Goal: Information Seeking & Learning: Compare options

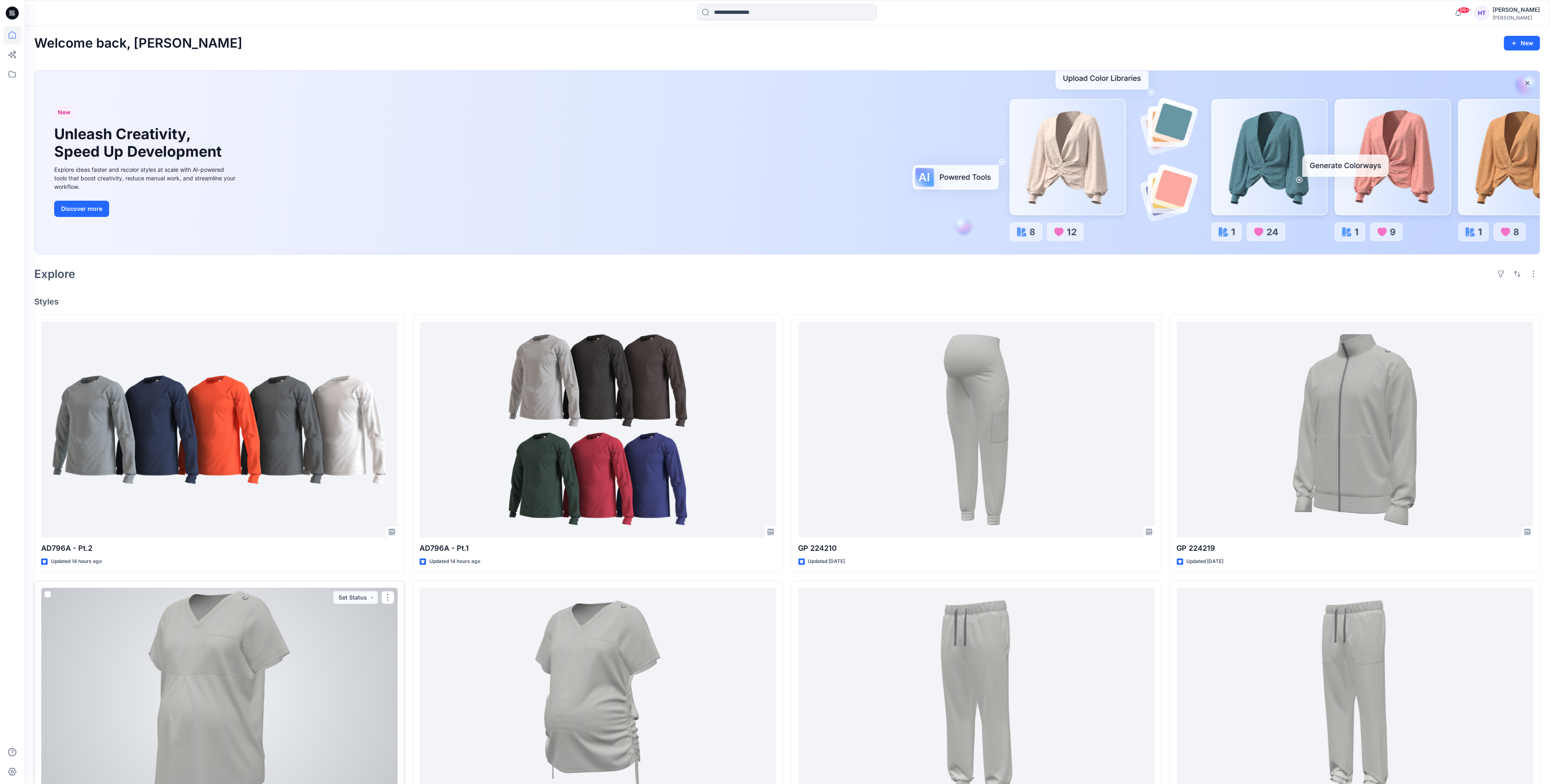
click at [291, 719] on div at bounding box center [219, 696] width 356 height 217
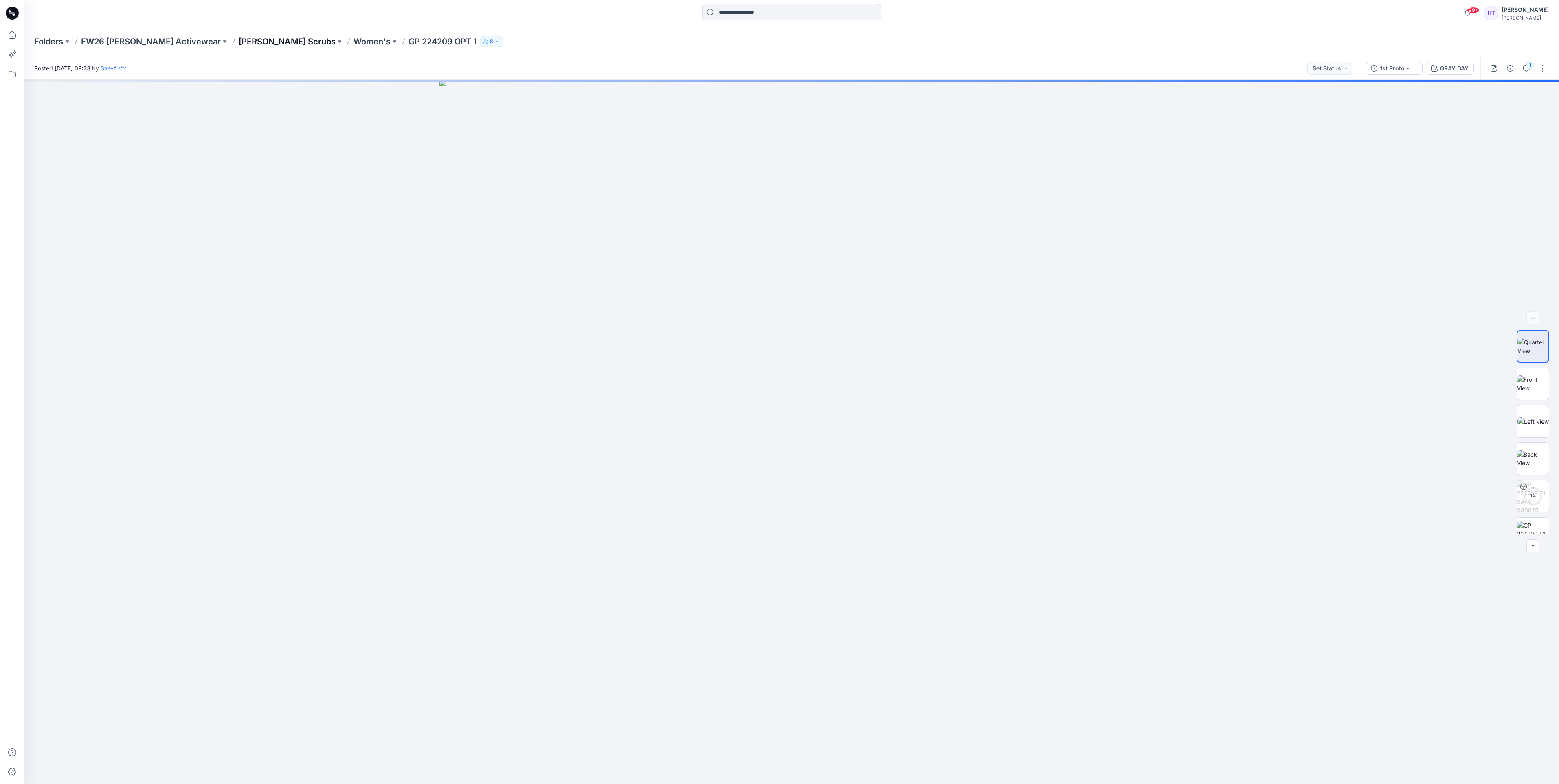
click at [238, 43] on p "[PERSON_NAME] Scrubs" at bounding box center [287, 41] width 97 height 11
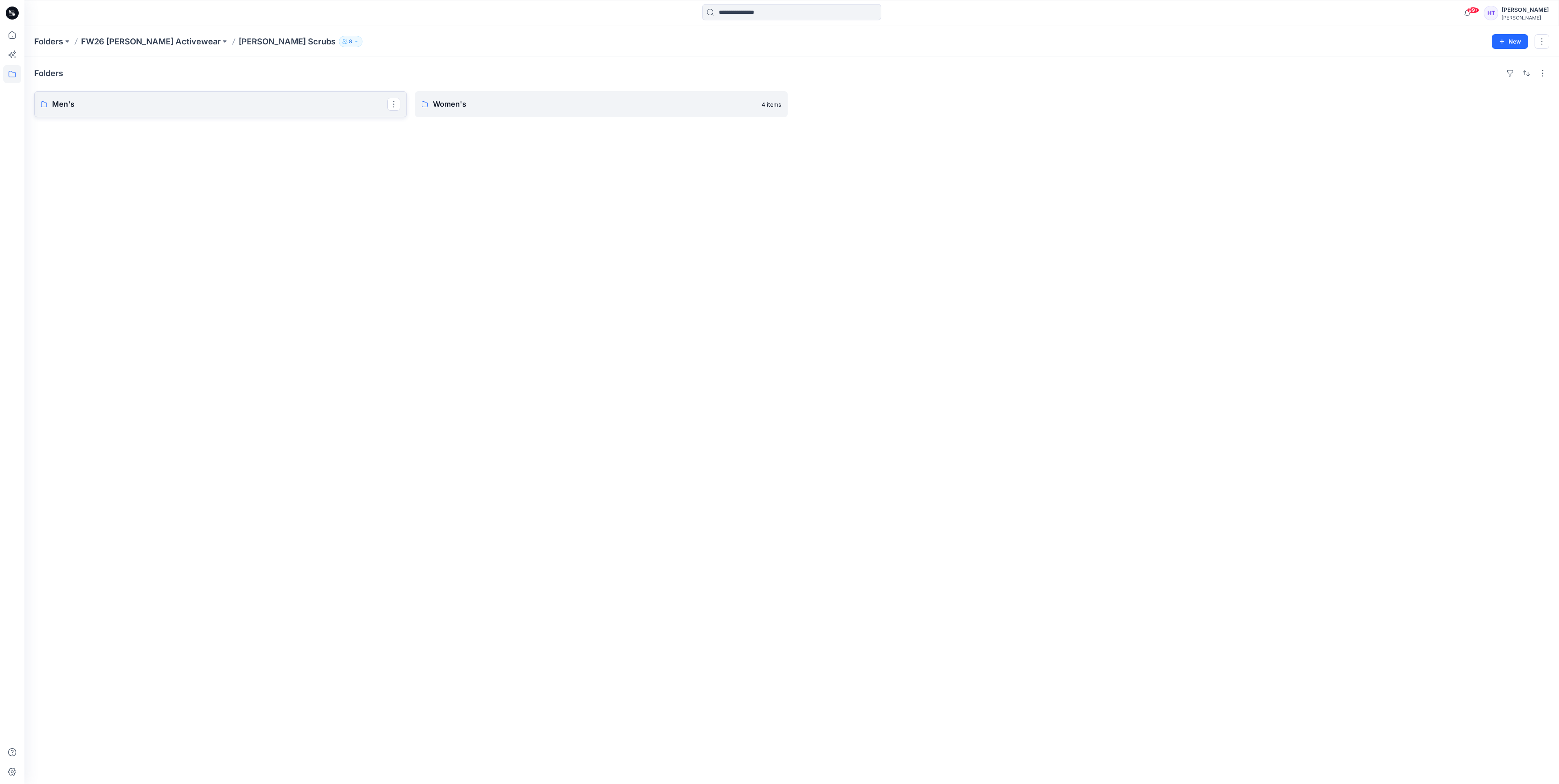
click at [175, 103] on p "Men's" at bounding box center [220, 104] width 335 height 11
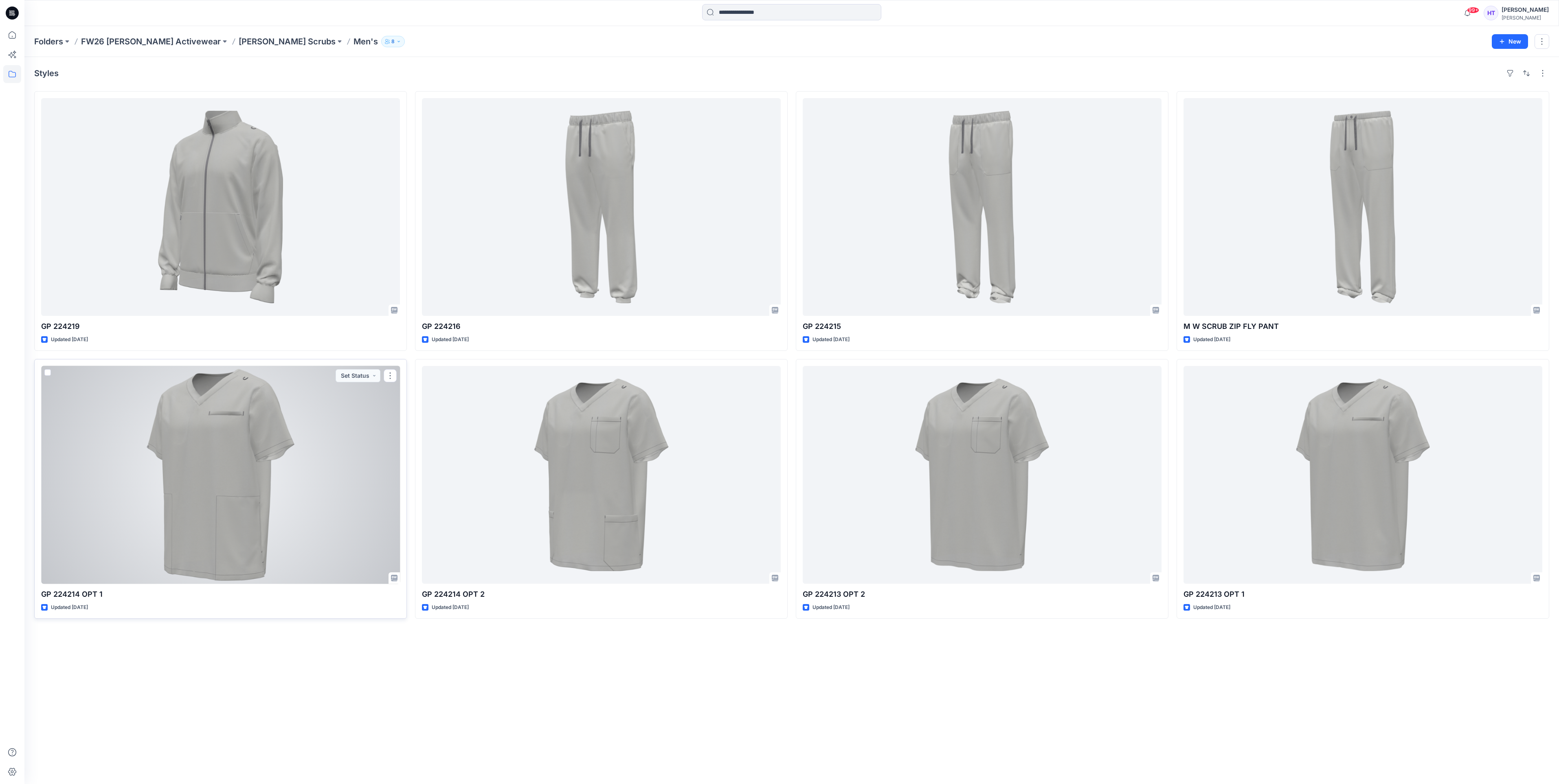
click at [256, 482] on div at bounding box center [220, 475] width 359 height 218
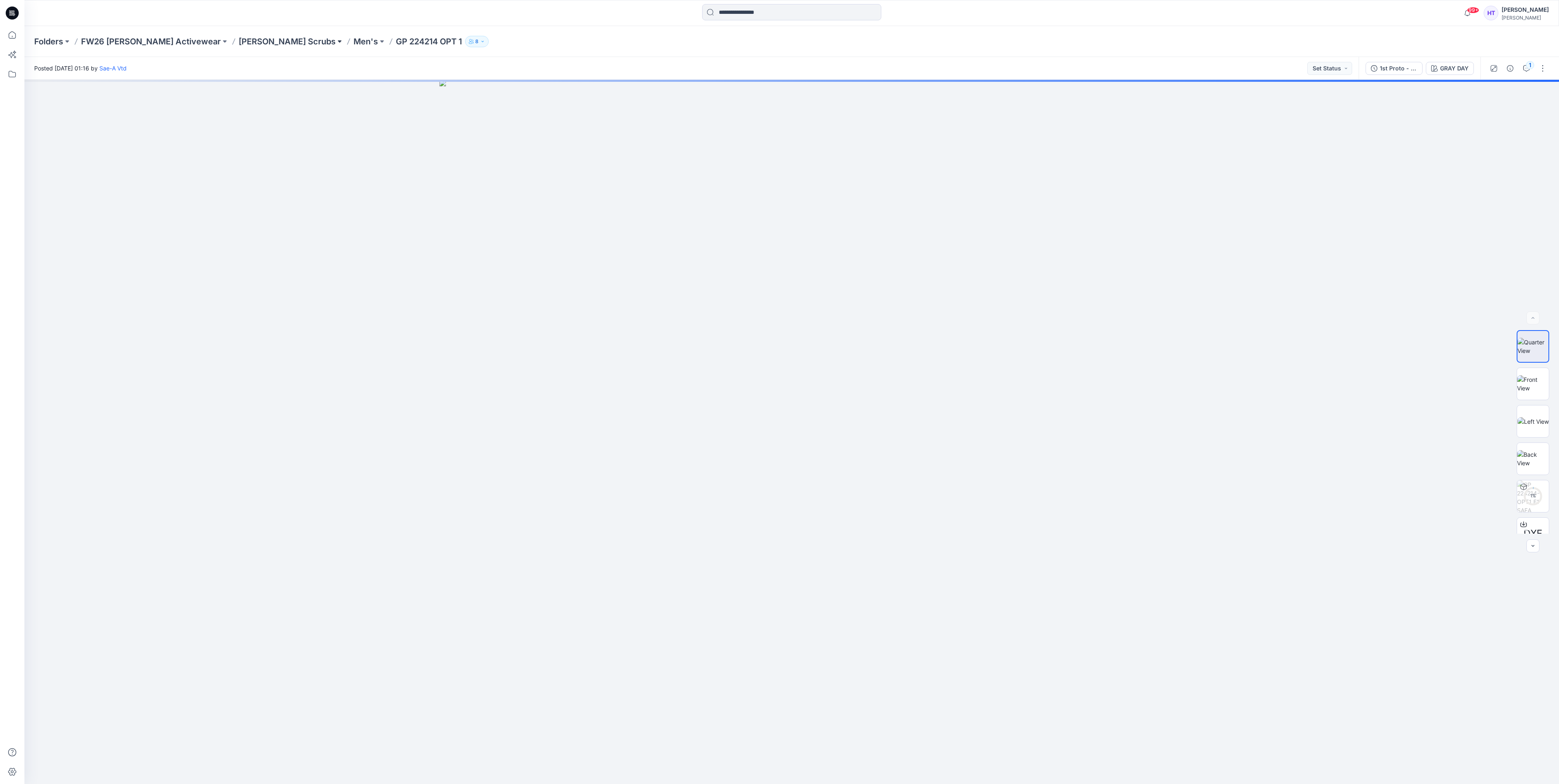
click at [335, 41] on button at bounding box center [339, 41] width 8 height 11
click at [353, 41] on p "Men's" at bounding box center [366, 41] width 24 height 11
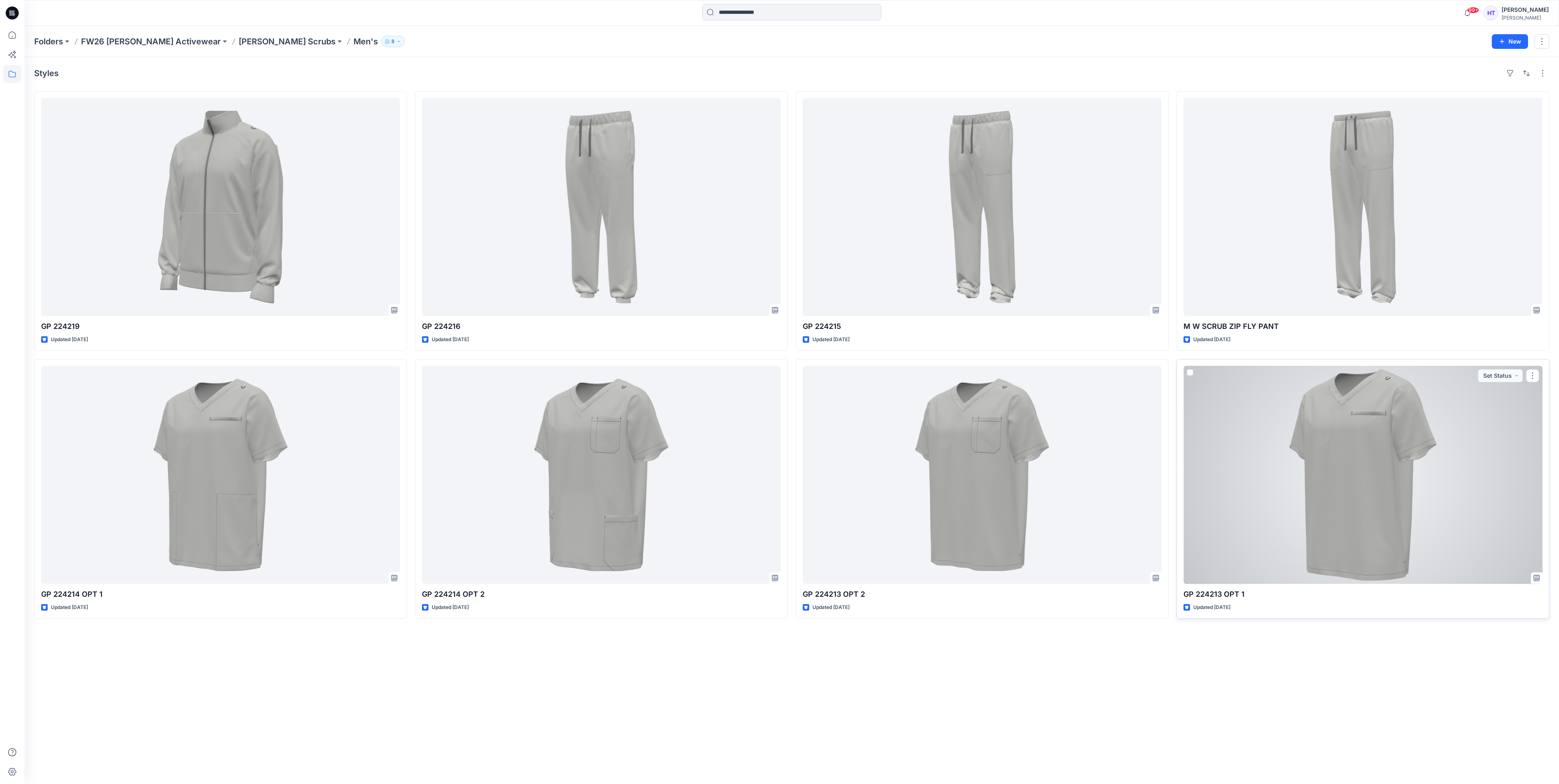
click at [1327, 469] on div at bounding box center [1363, 475] width 359 height 218
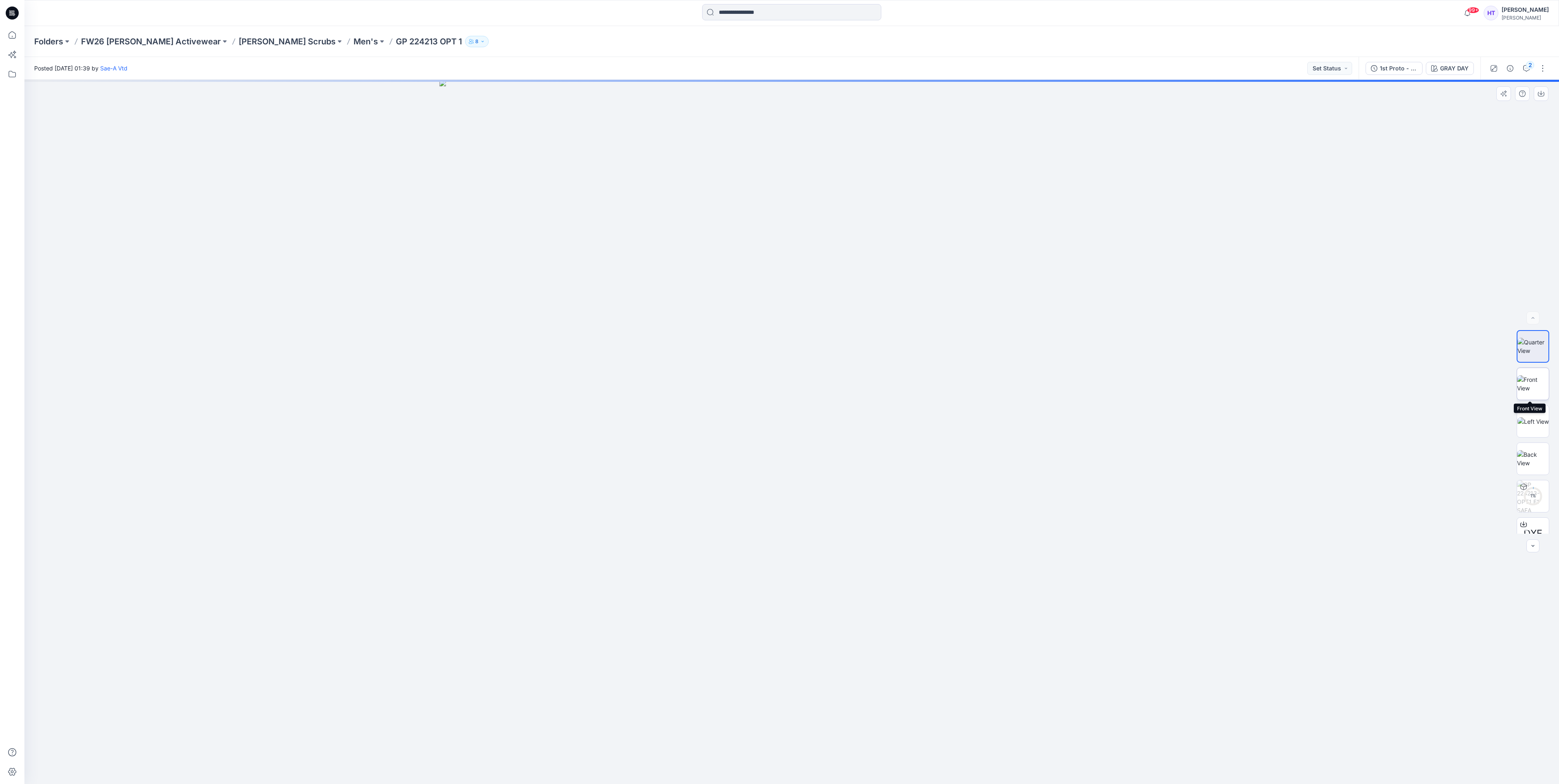
click at [1526, 383] on img at bounding box center [1533, 384] width 31 height 17
click at [1538, 94] on icon "button" at bounding box center [1541, 93] width 7 height 7
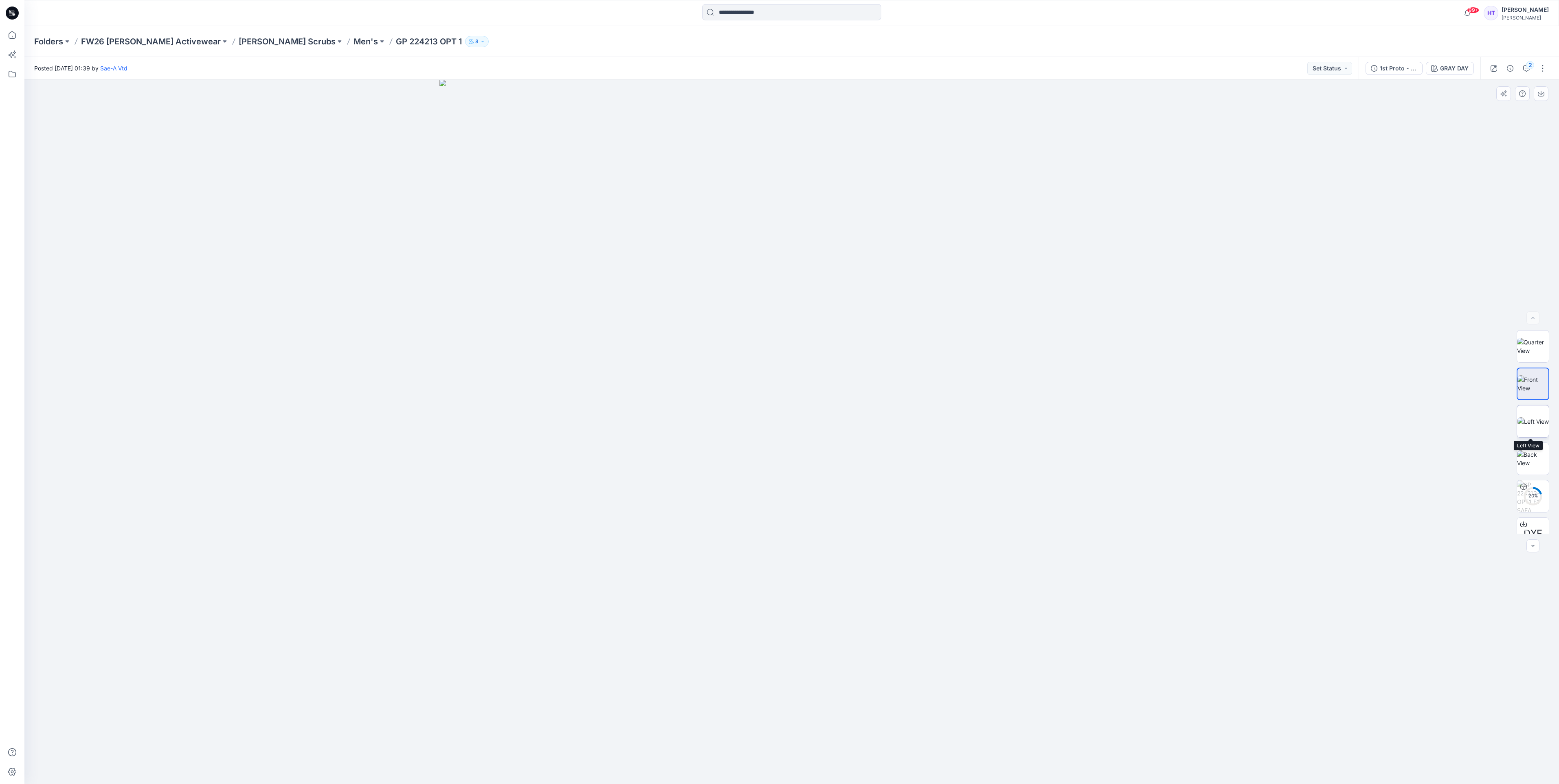
click at [1531, 417] on img at bounding box center [1533, 422] width 31 height 8
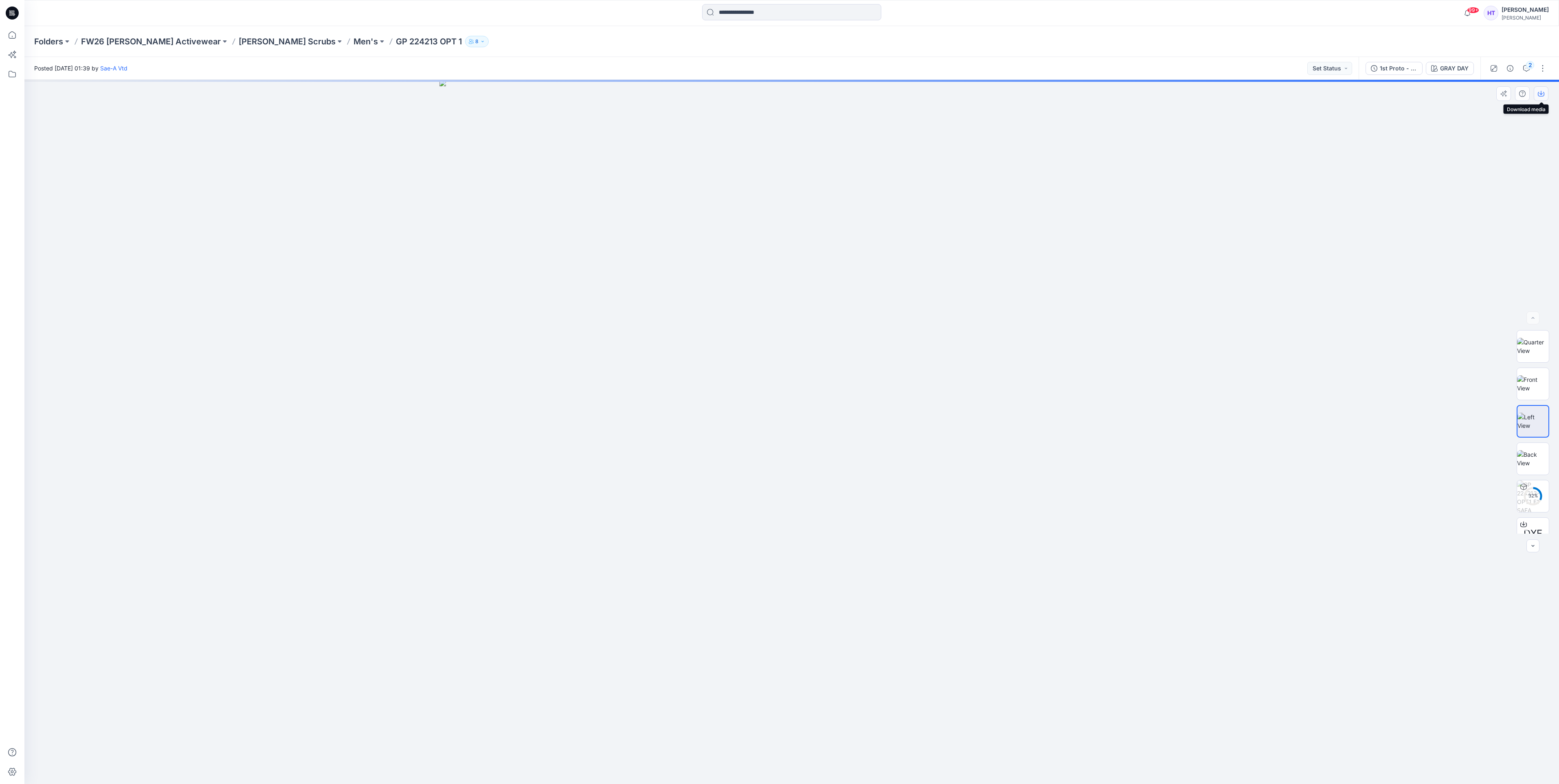
click at [1542, 90] on icon "button" at bounding box center [1541, 93] width 7 height 7
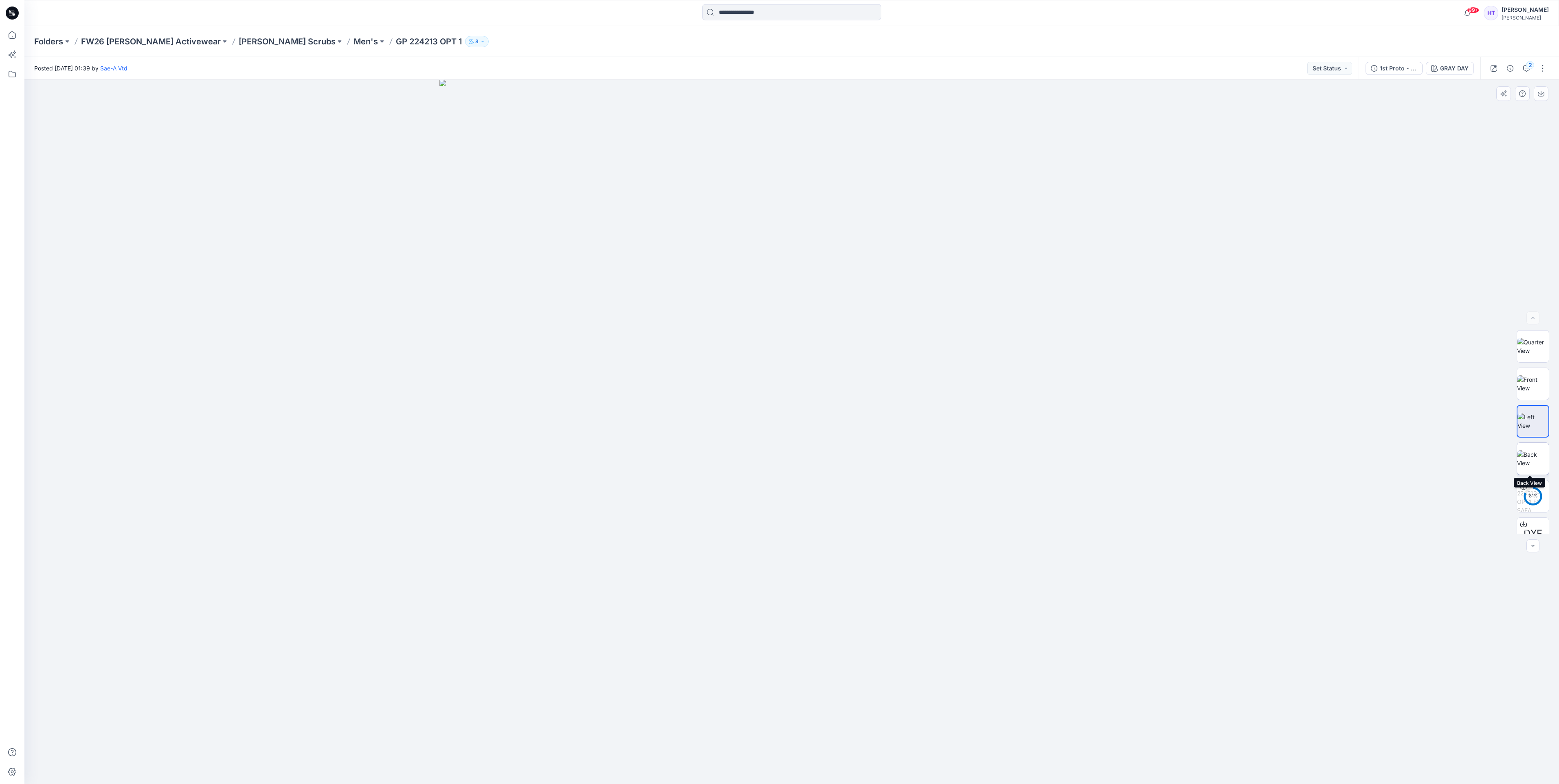
click at [1529, 459] on img at bounding box center [1533, 459] width 31 height 17
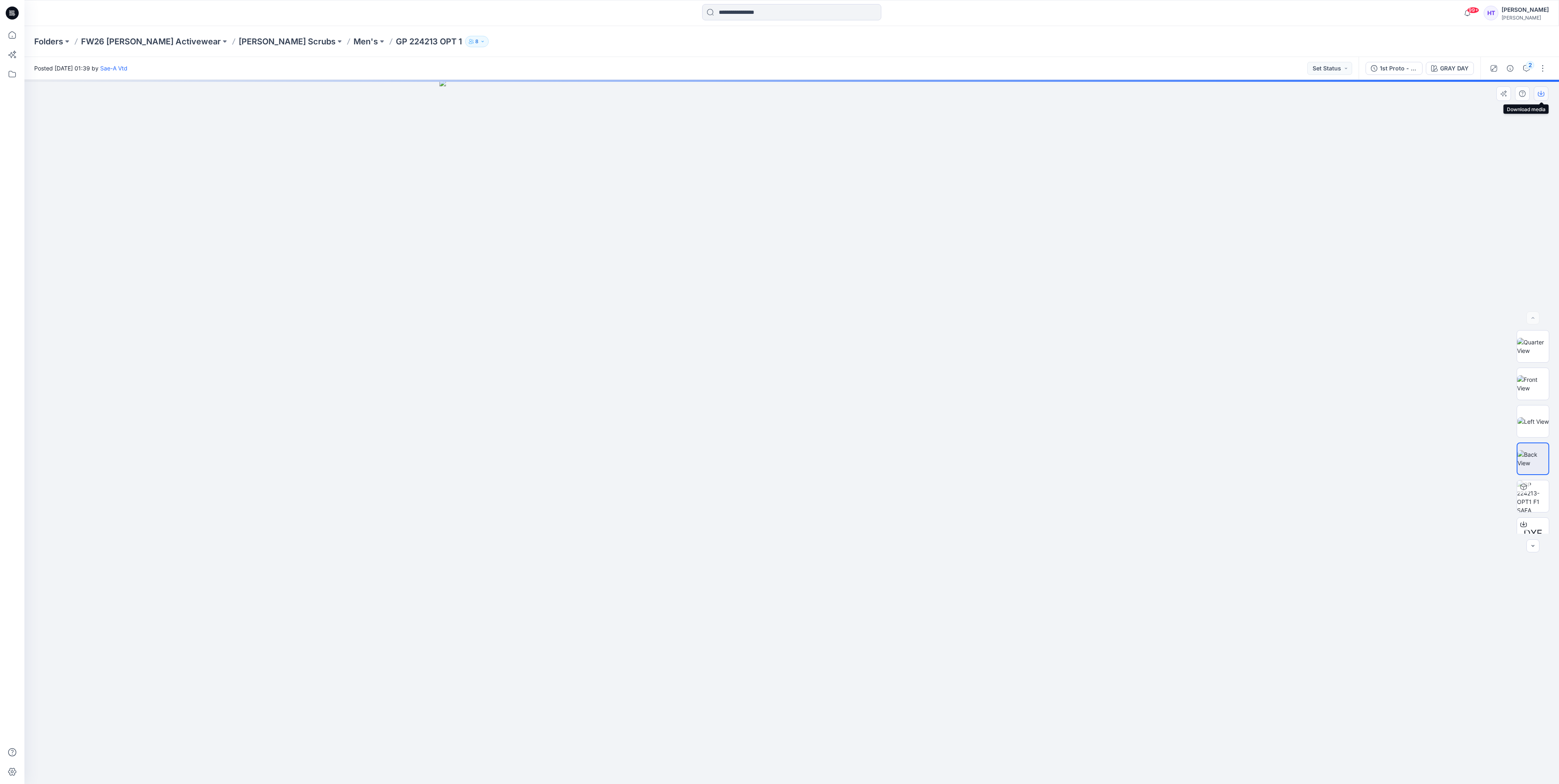
click at [1540, 93] on icon "button" at bounding box center [1541, 93] width 7 height 7
click at [353, 41] on p "Men's" at bounding box center [366, 41] width 24 height 11
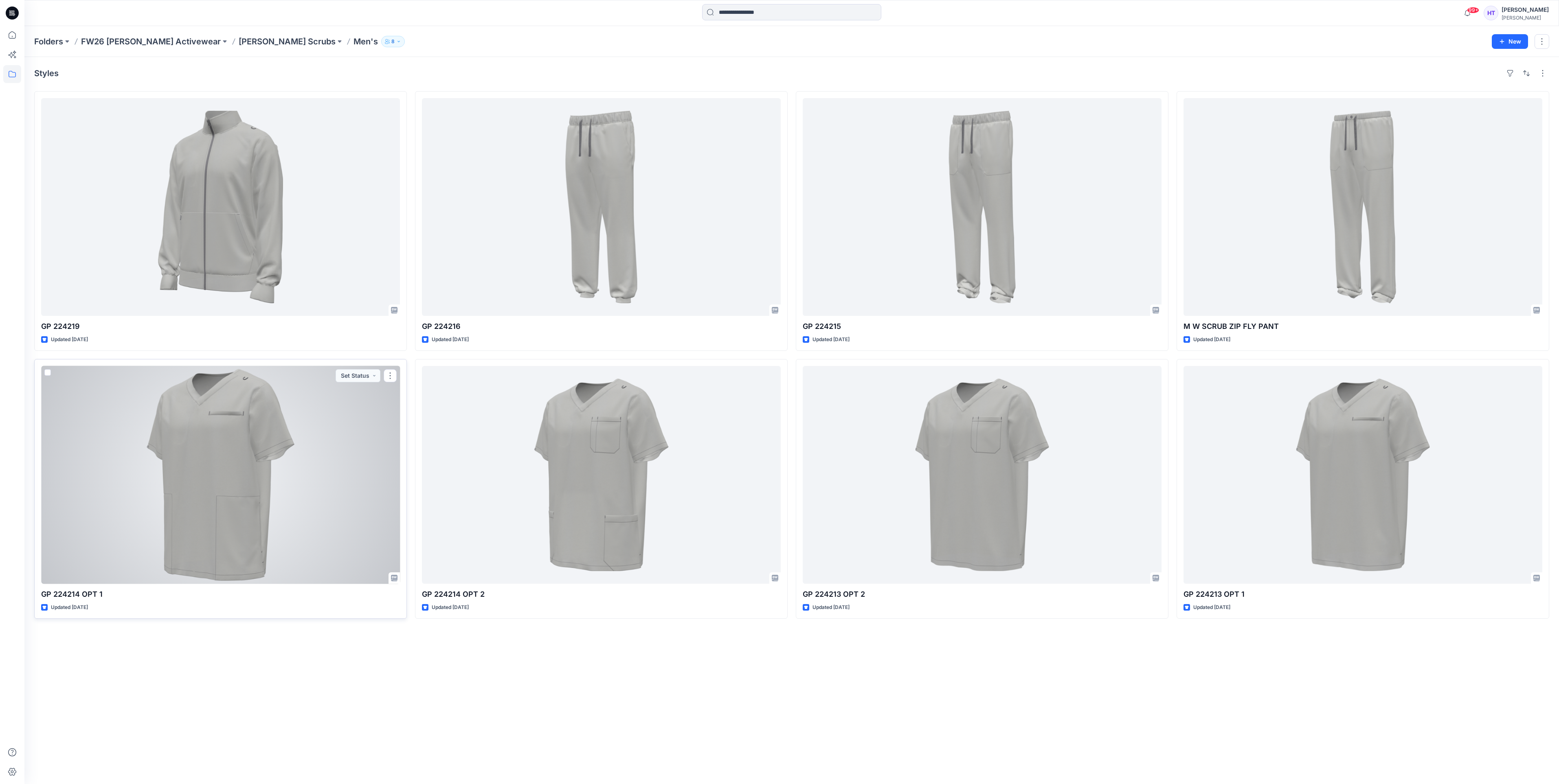
click at [119, 477] on div at bounding box center [220, 475] width 359 height 218
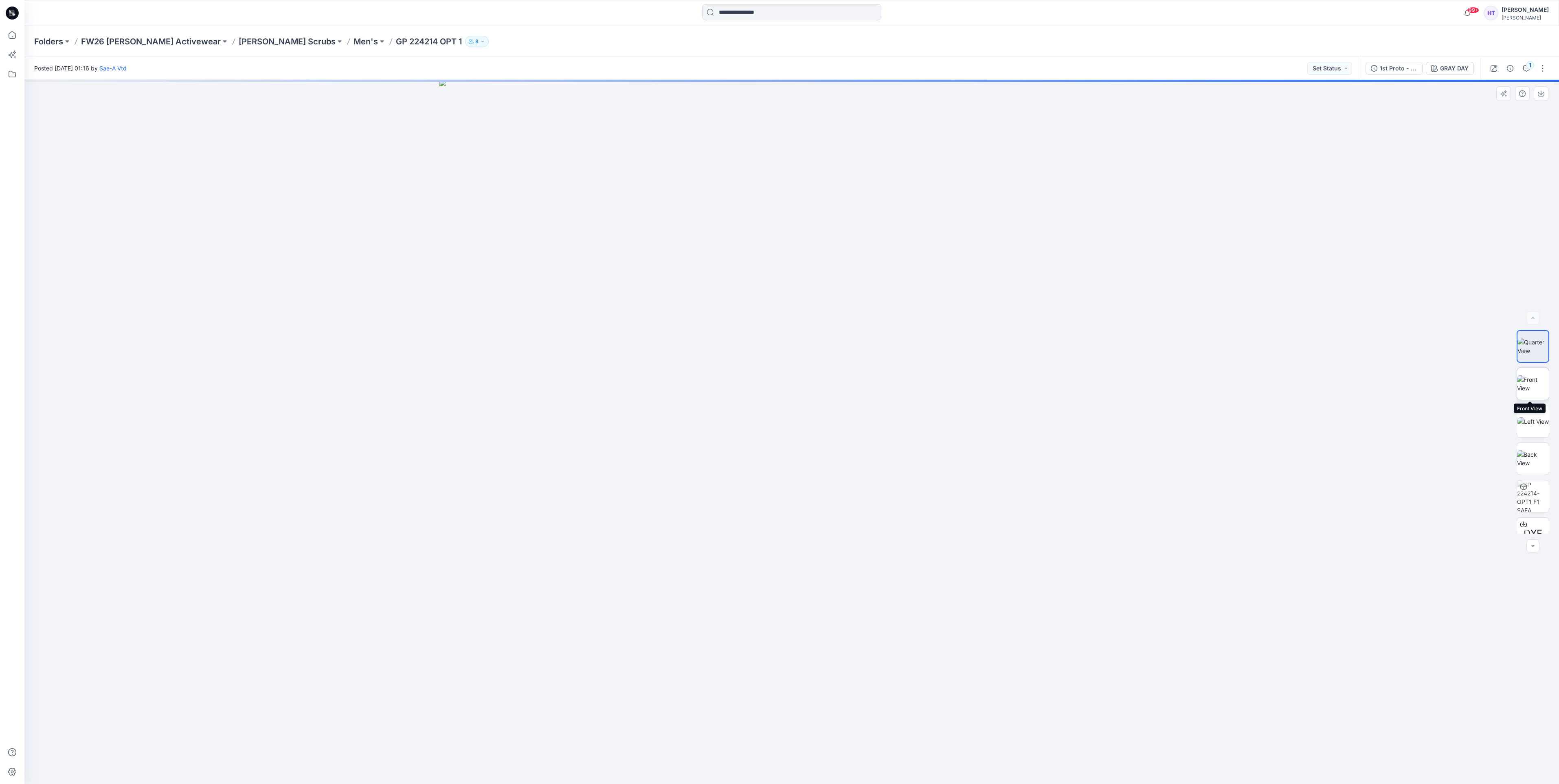
click at [1534, 375] on img at bounding box center [1533, 384] width 31 height 17
click at [1534, 423] on img at bounding box center [1533, 422] width 31 height 8
click at [1531, 387] on img at bounding box center [1533, 384] width 31 height 17
click at [1540, 93] on icon "button" at bounding box center [1541, 93] width 7 height 7
drag, startPoint x: 1525, startPoint y: 417, endPoint x: 1525, endPoint y: 411, distance: 6.0
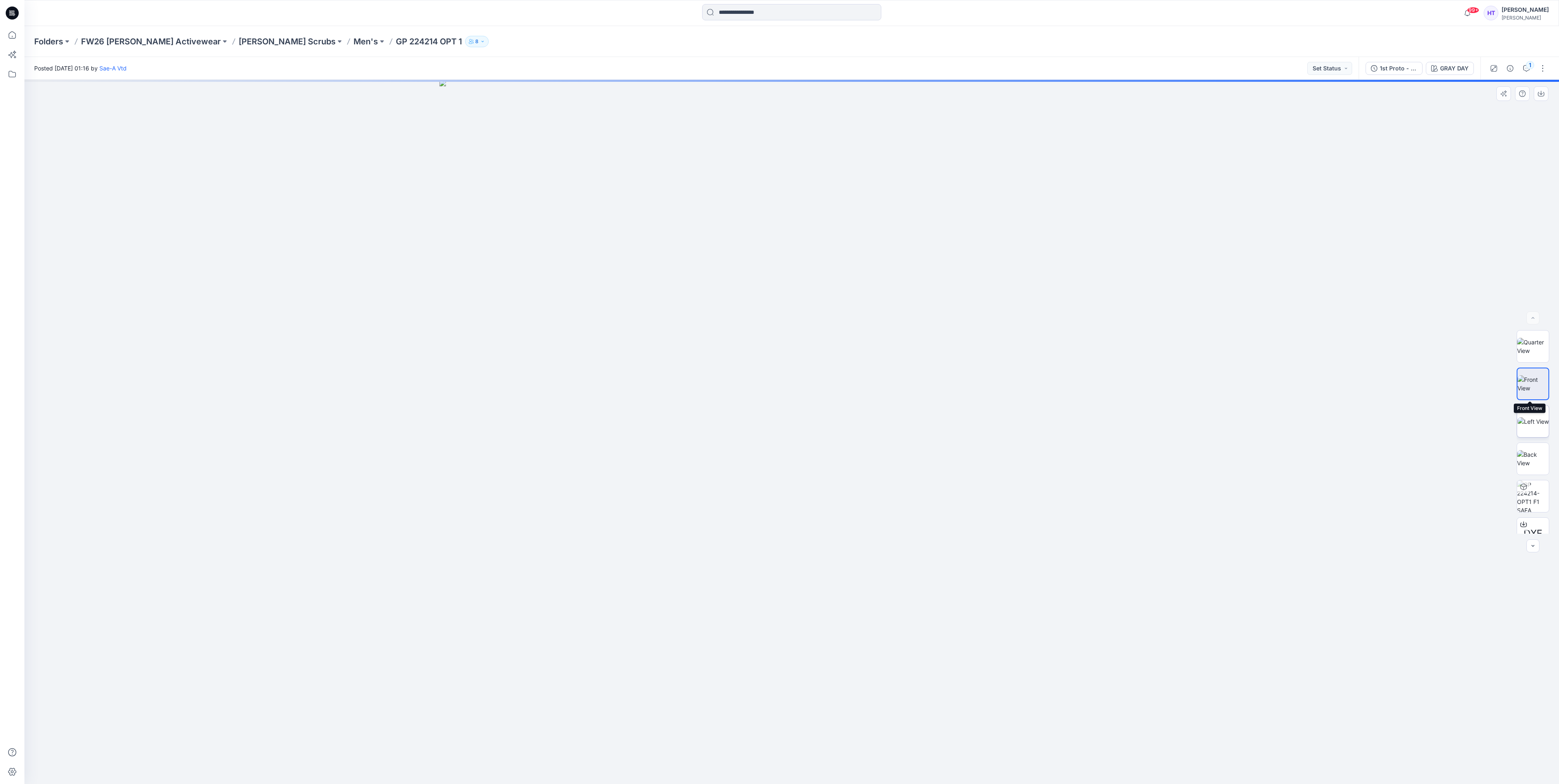
click at [1525, 417] on img at bounding box center [1533, 422] width 31 height 8
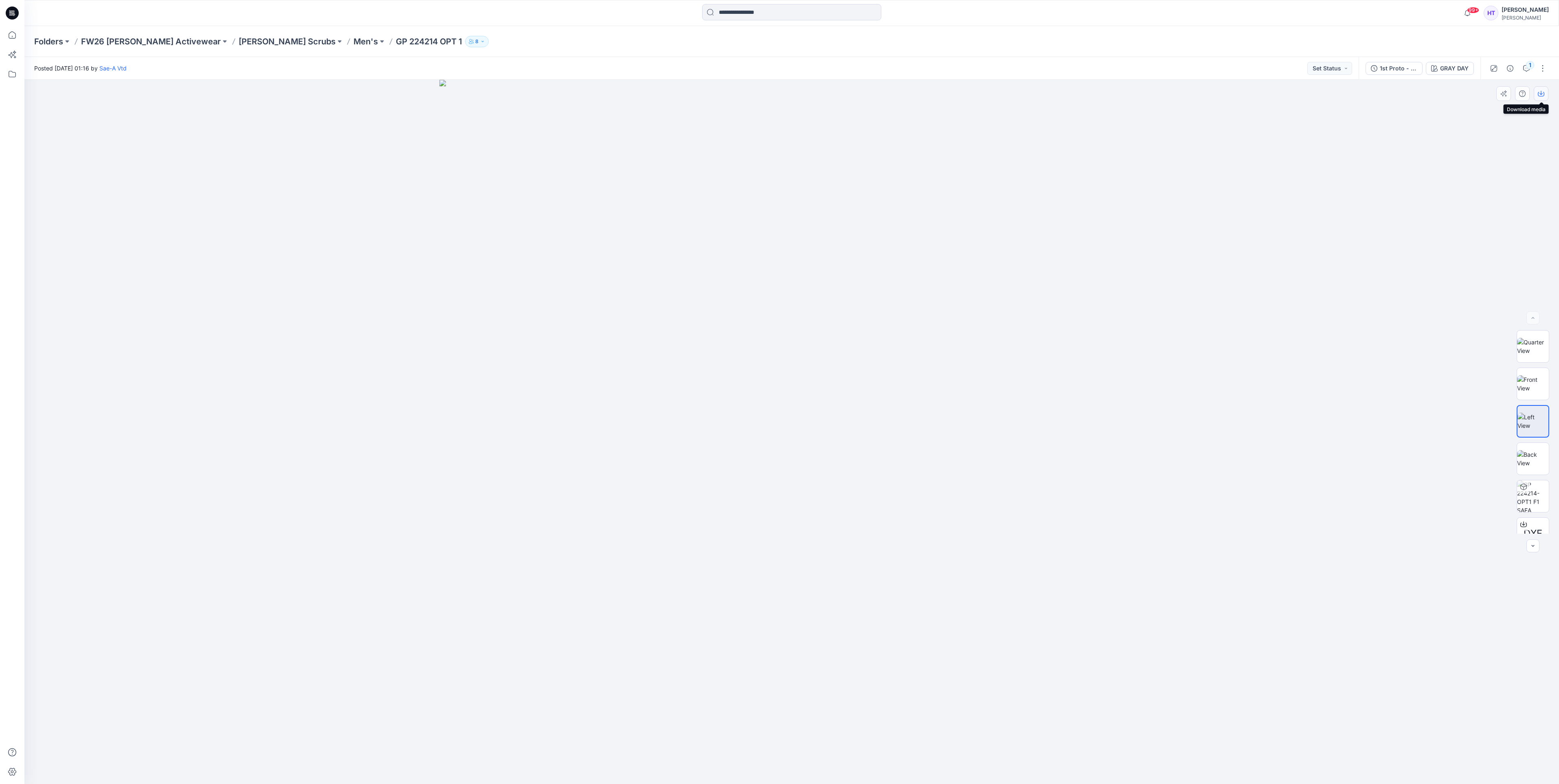
click at [1543, 92] on icon "button" at bounding box center [1541, 94] width 7 height 4
drag, startPoint x: 1523, startPoint y: 462, endPoint x: 1529, endPoint y: 314, distance: 148.1
click at [1523, 462] on img at bounding box center [1533, 459] width 31 height 17
click at [1542, 93] on icon "button" at bounding box center [1541, 93] width 7 height 7
click at [353, 45] on p "Men's" at bounding box center [366, 41] width 24 height 11
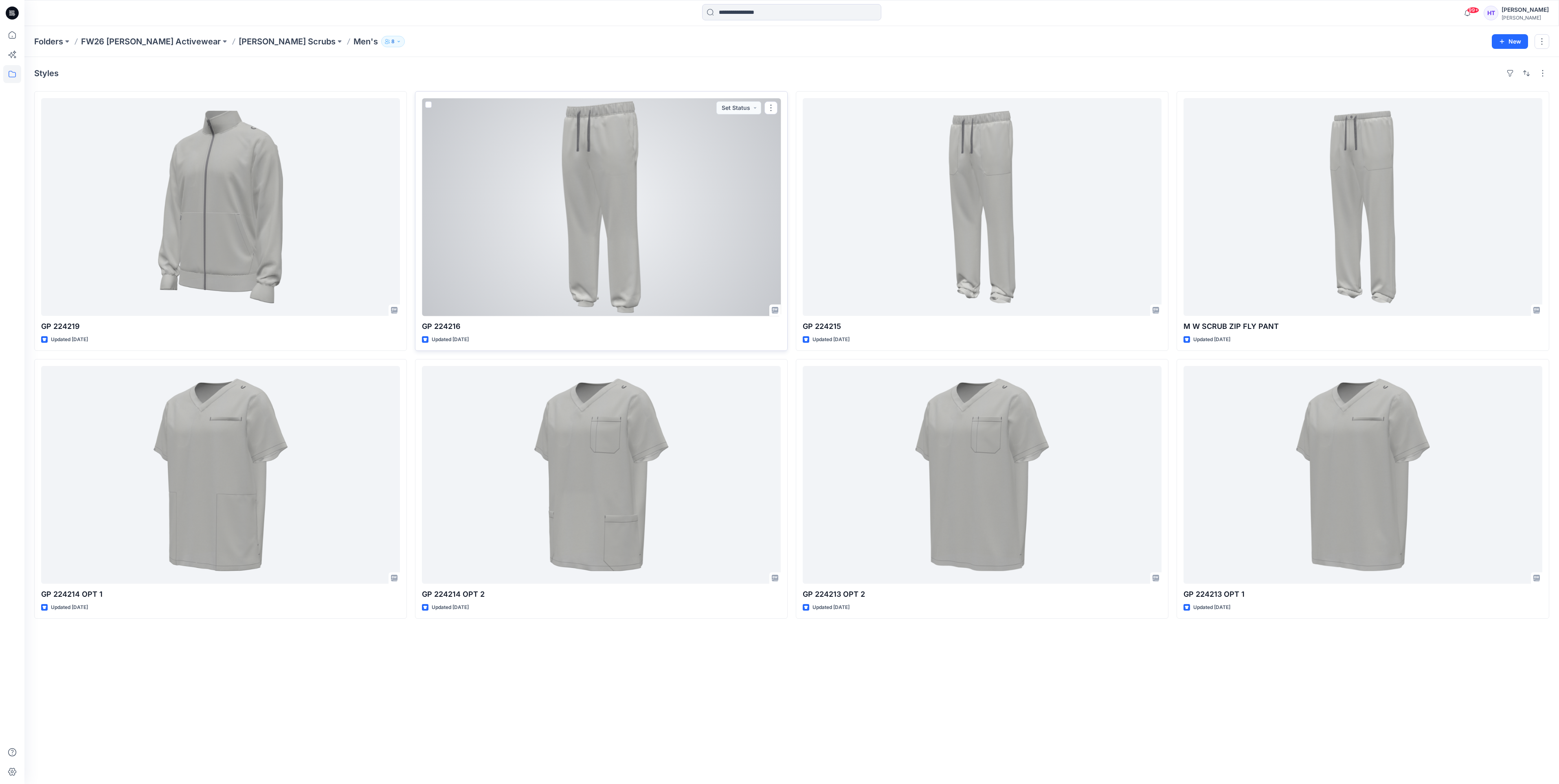
click at [658, 156] on div at bounding box center [601, 207] width 359 height 218
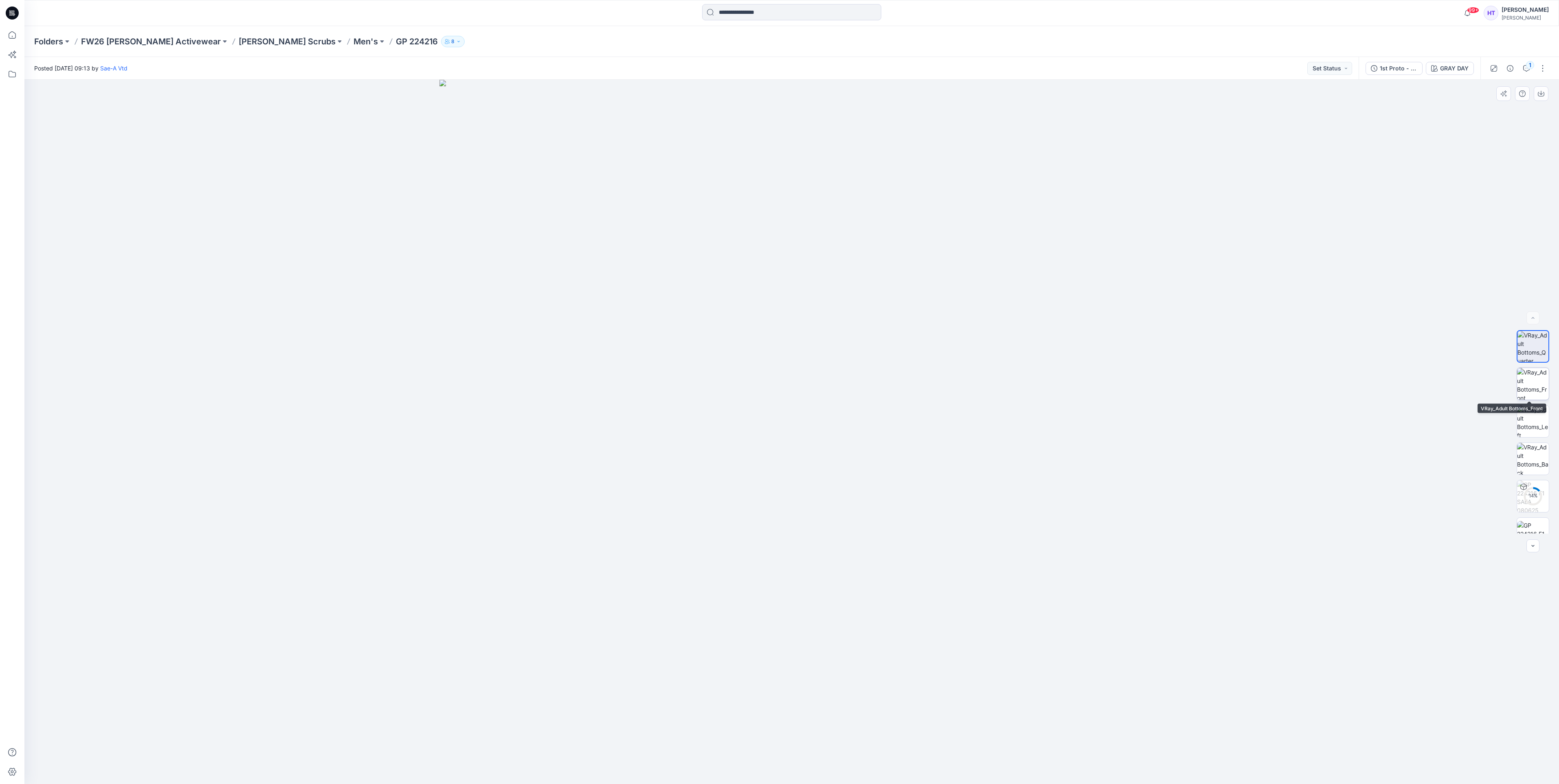
click at [1525, 387] on img at bounding box center [1533, 384] width 31 height 31
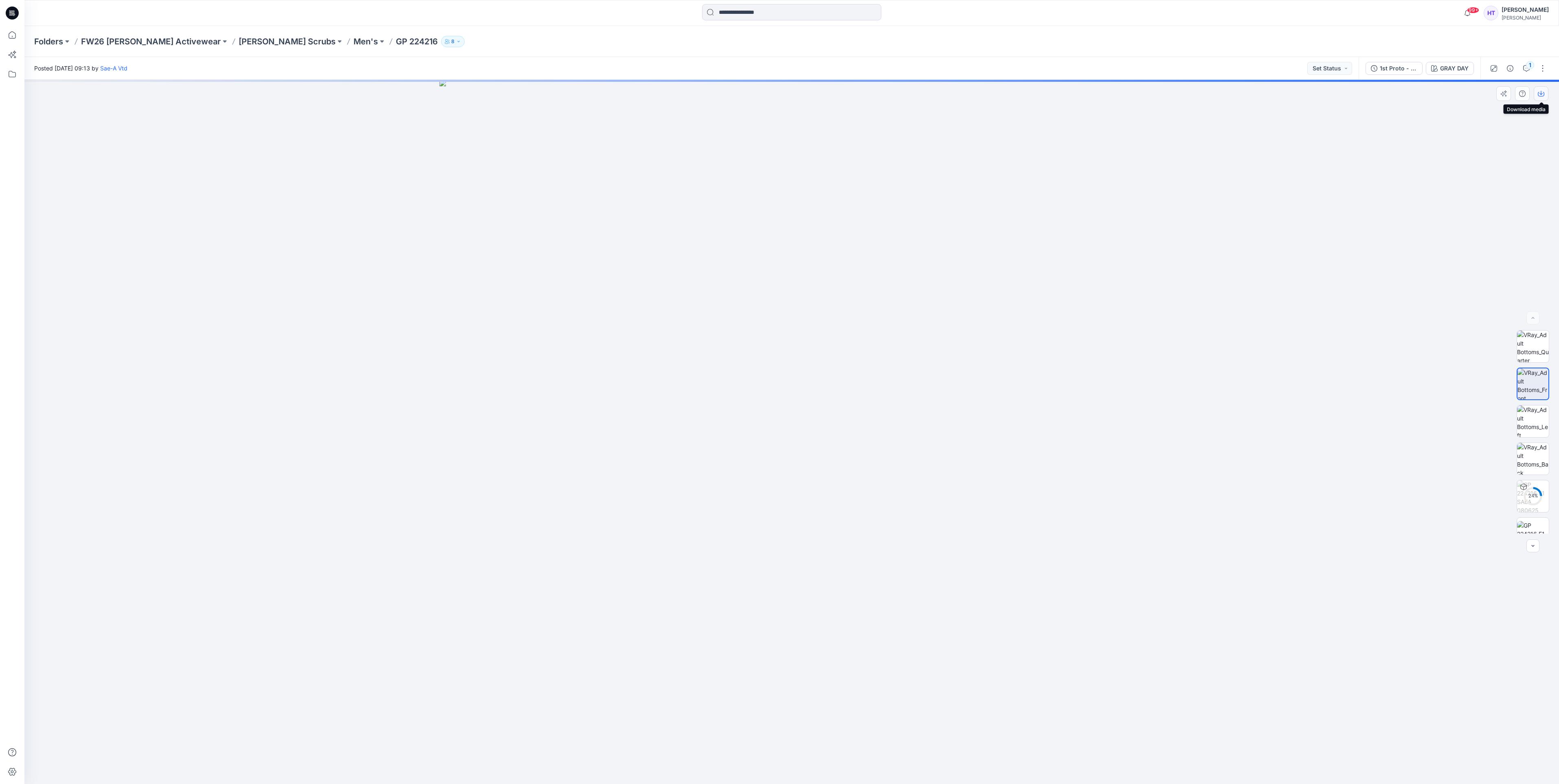
click at [1543, 93] on icon "button" at bounding box center [1541, 94] width 7 height 4
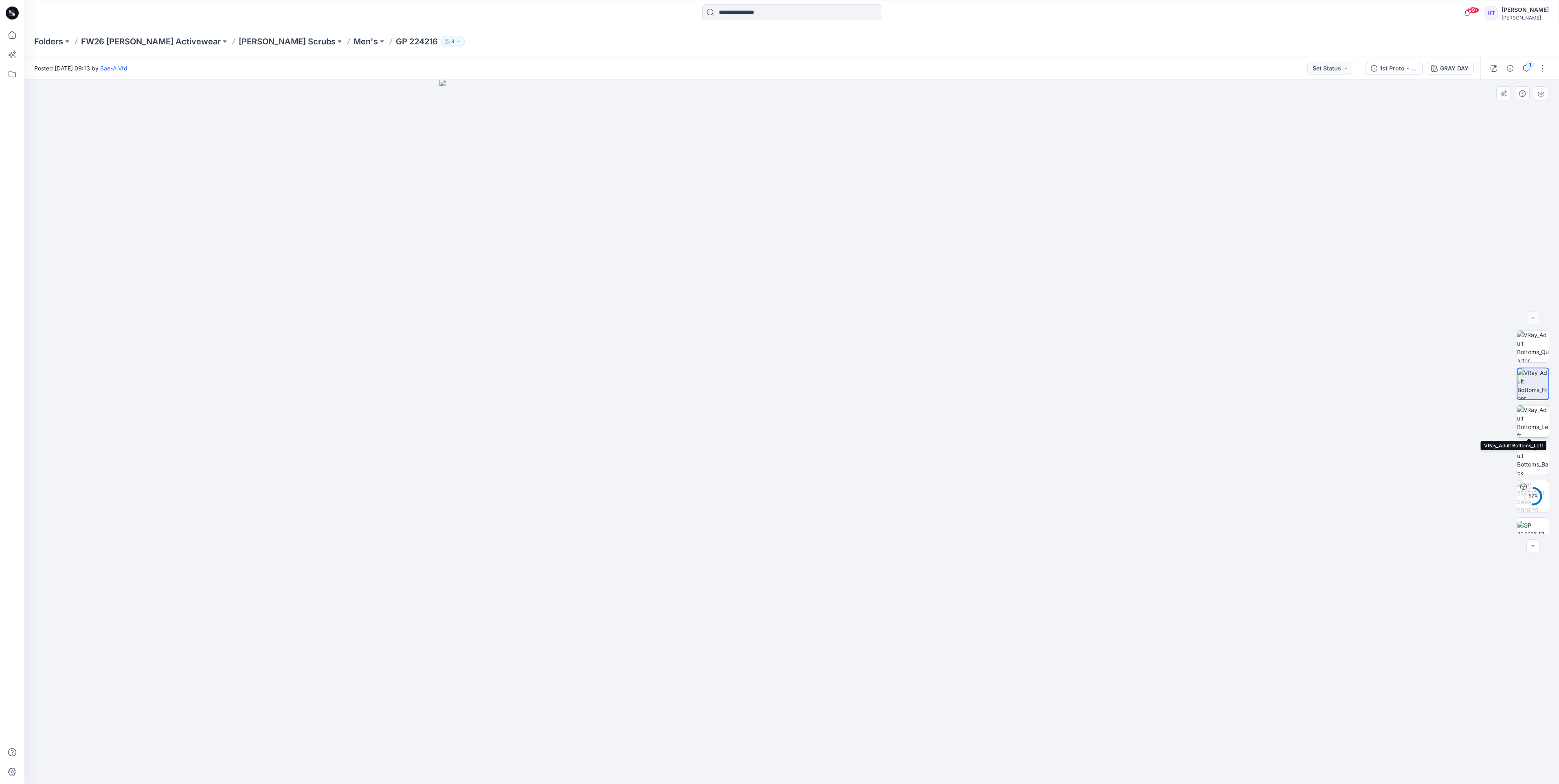
click at [1521, 414] on img at bounding box center [1533, 421] width 31 height 31
click at [1544, 93] on button "button" at bounding box center [1541, 94] width 15 height 15
click at [1530, 449] on img at bounding box center [1533, 459] width 31 height 31
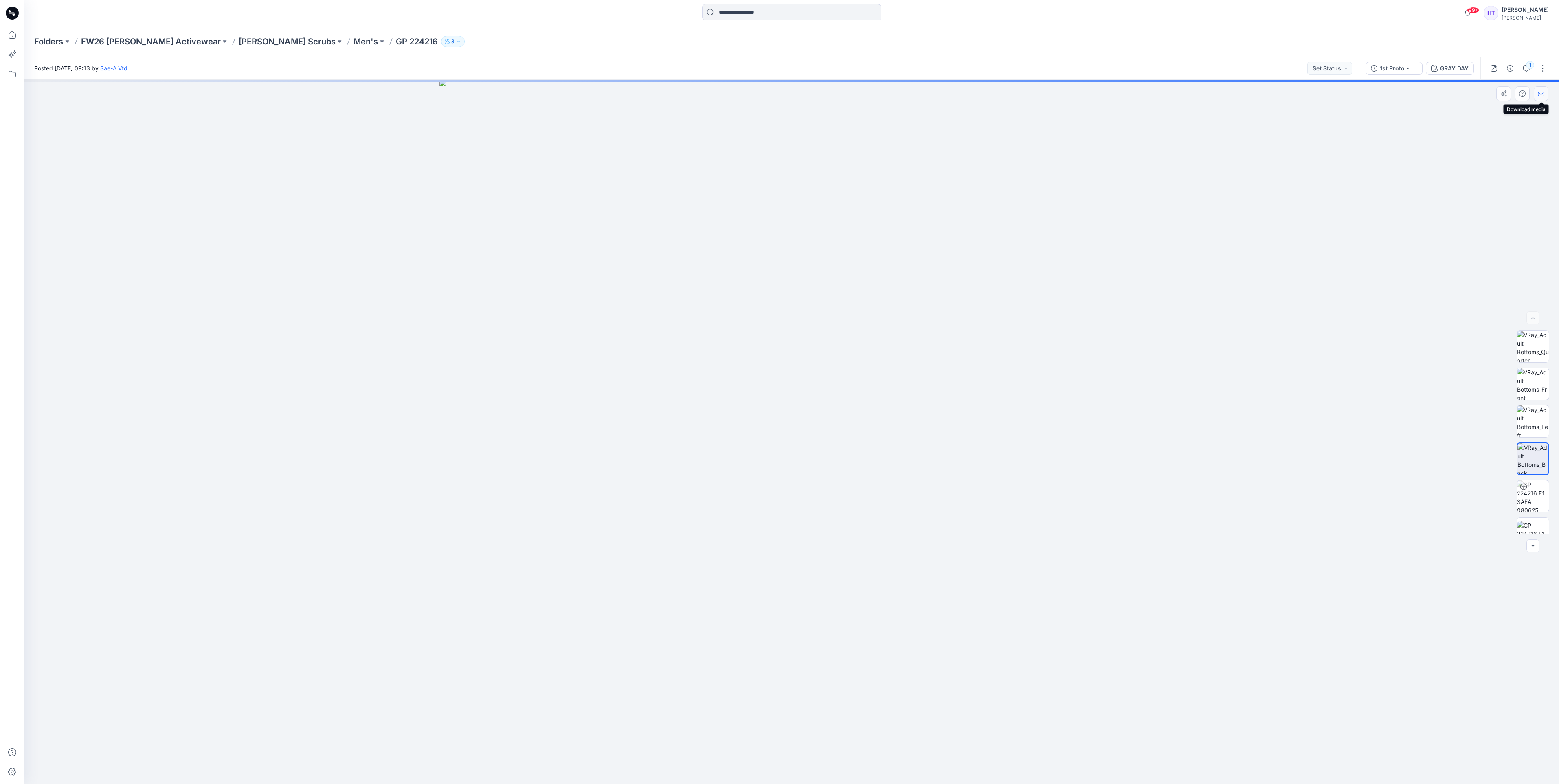
click at [1542, 96] on icon "button" at bounding box center [1541, 93] width 7 height 7
click at [353, 42] on p "Men's" at bounding box center [366, 41] width 24 height 11
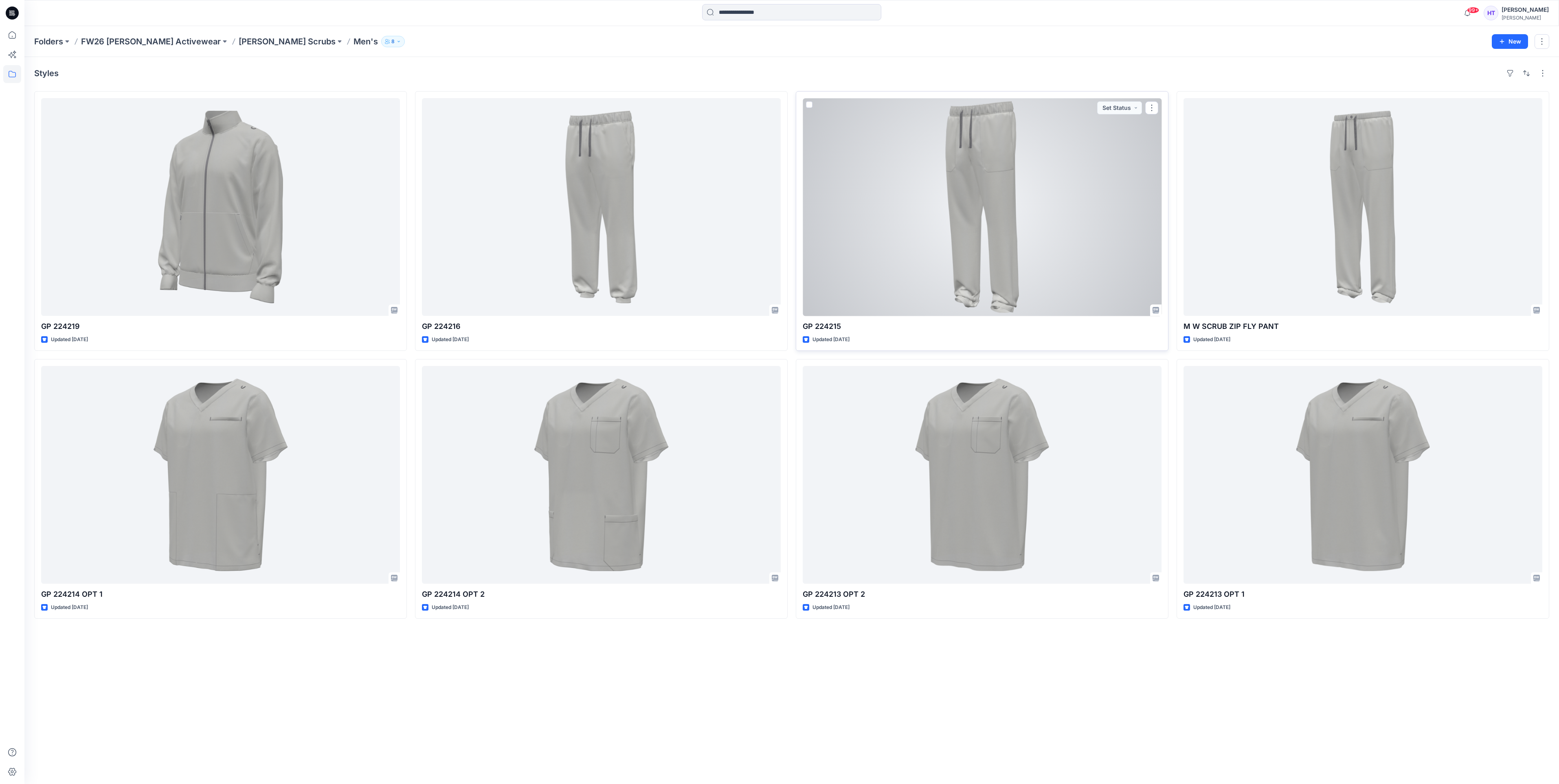
click at [1012, 198] on div at bounding box center [982, 207] width 359 height 218
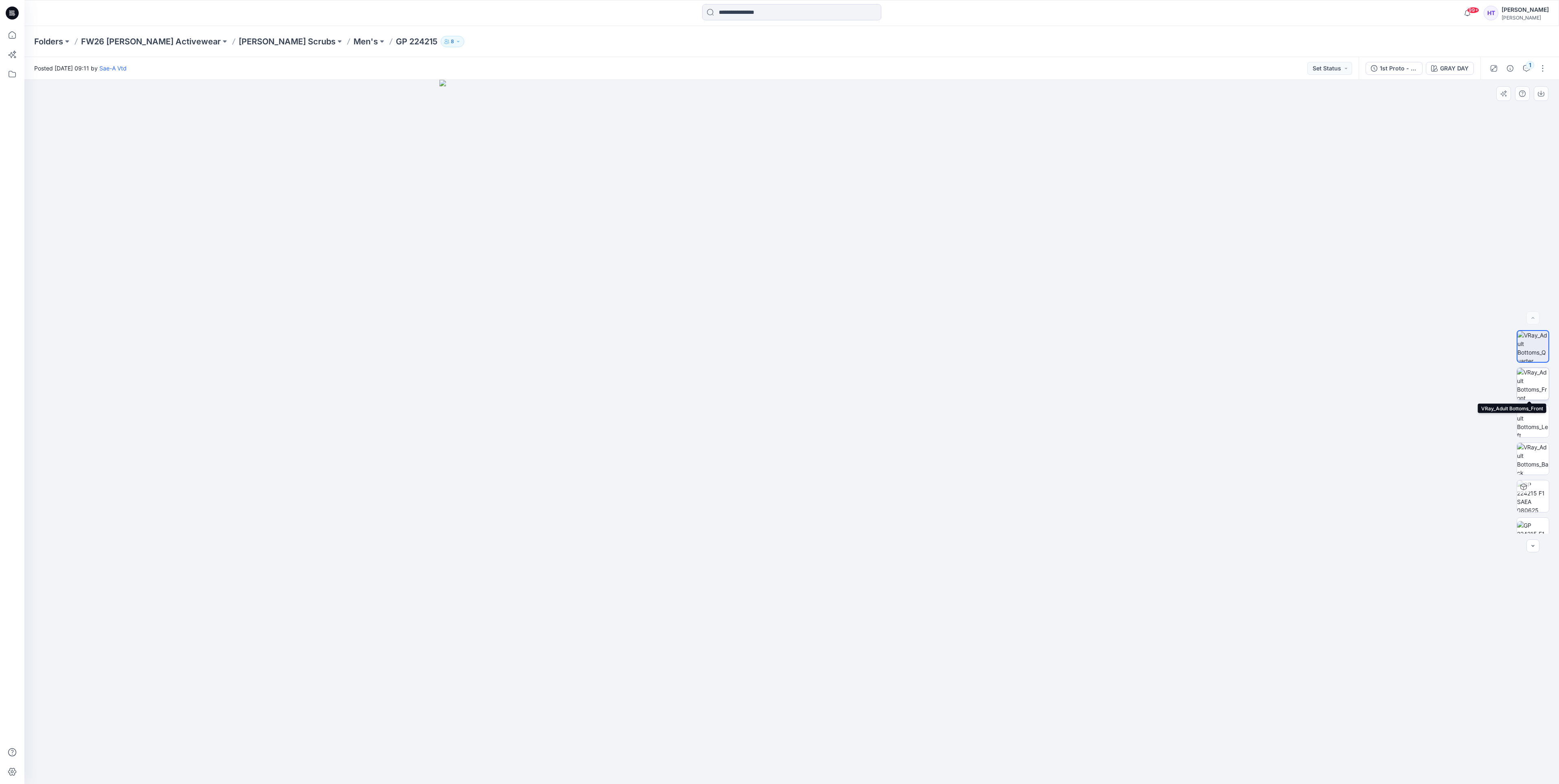
click at [1535, 379] on img at bounding box center [1533, 384] width 31 height 31
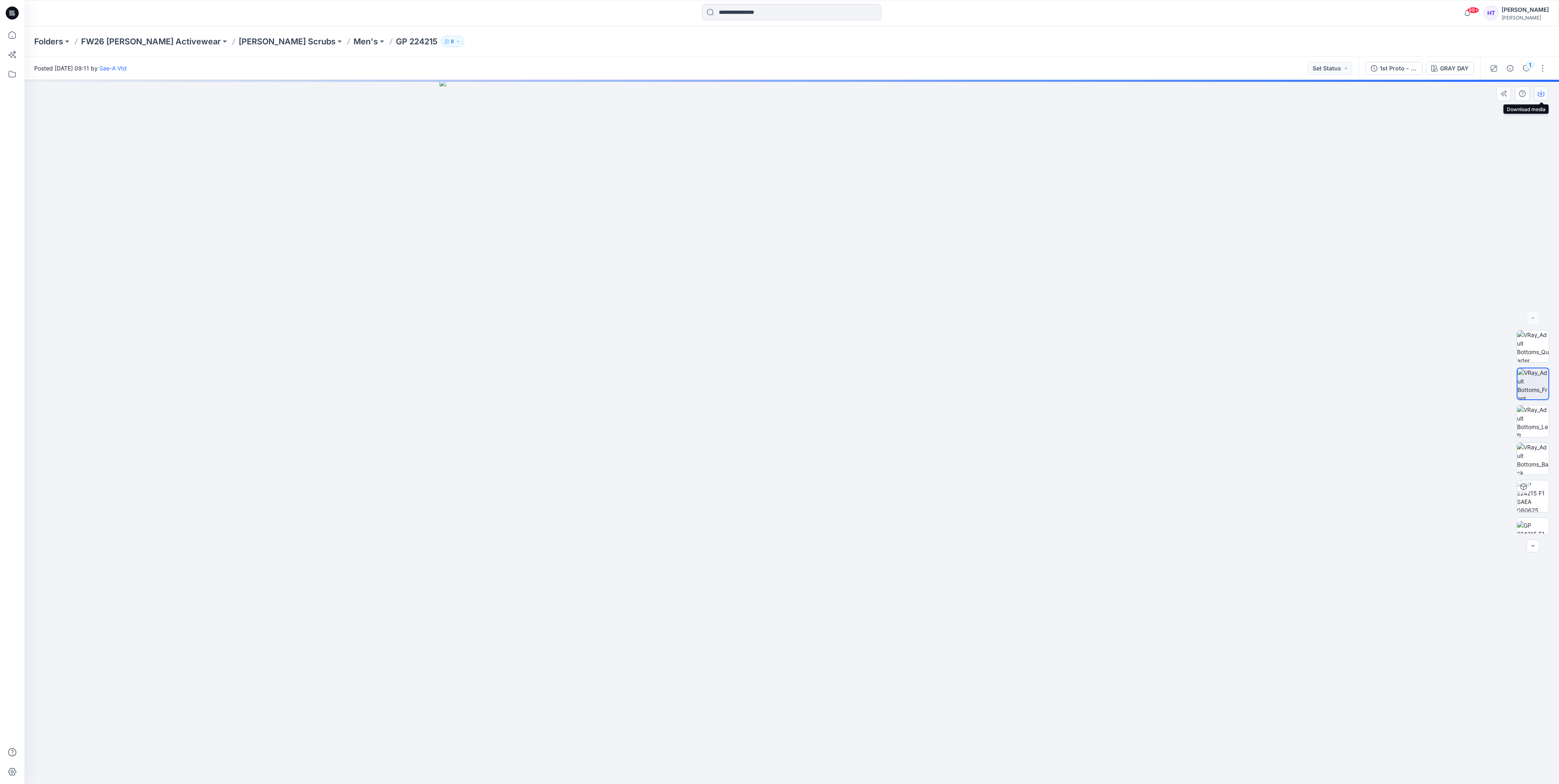
click at [1538, 92] on icon "button" at bounding box center [1541, 94] width 7 height 4
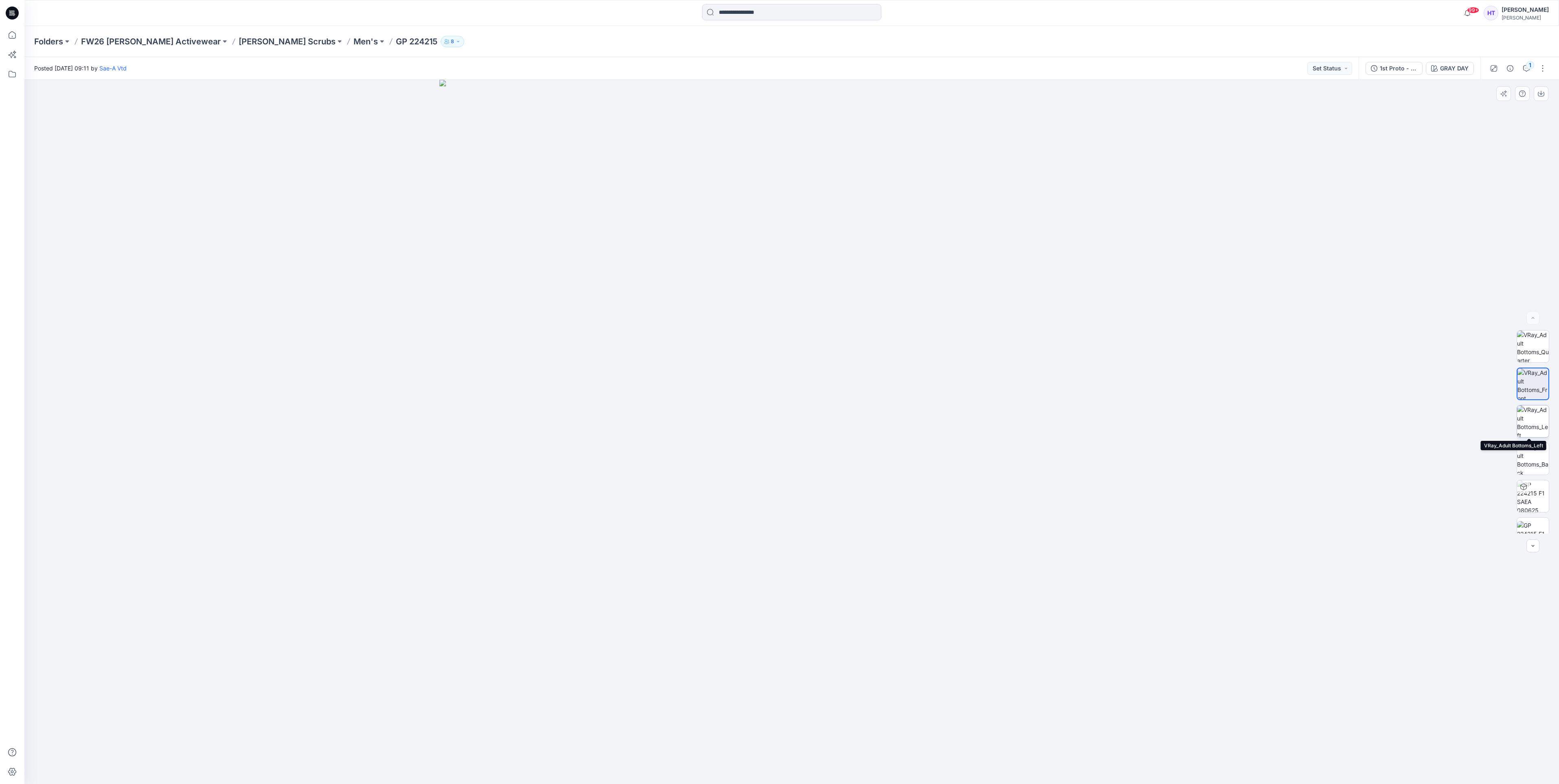
click at [1541, 420] on img at bounding box center [1533, 421] width 31 height 31
click at [1542, 96] on icon "button" at bounding box center [1541, 93] width 7 height 7
click at [1532, 452] on img at bounding box center [1533, 459] width 31 height 31
click at [1549, 94] on div at bounding box center [1524, 94] width 56 height 15
click at [1546, 94] on button "button" at bounding box center [1541, 94] width 15 height 15
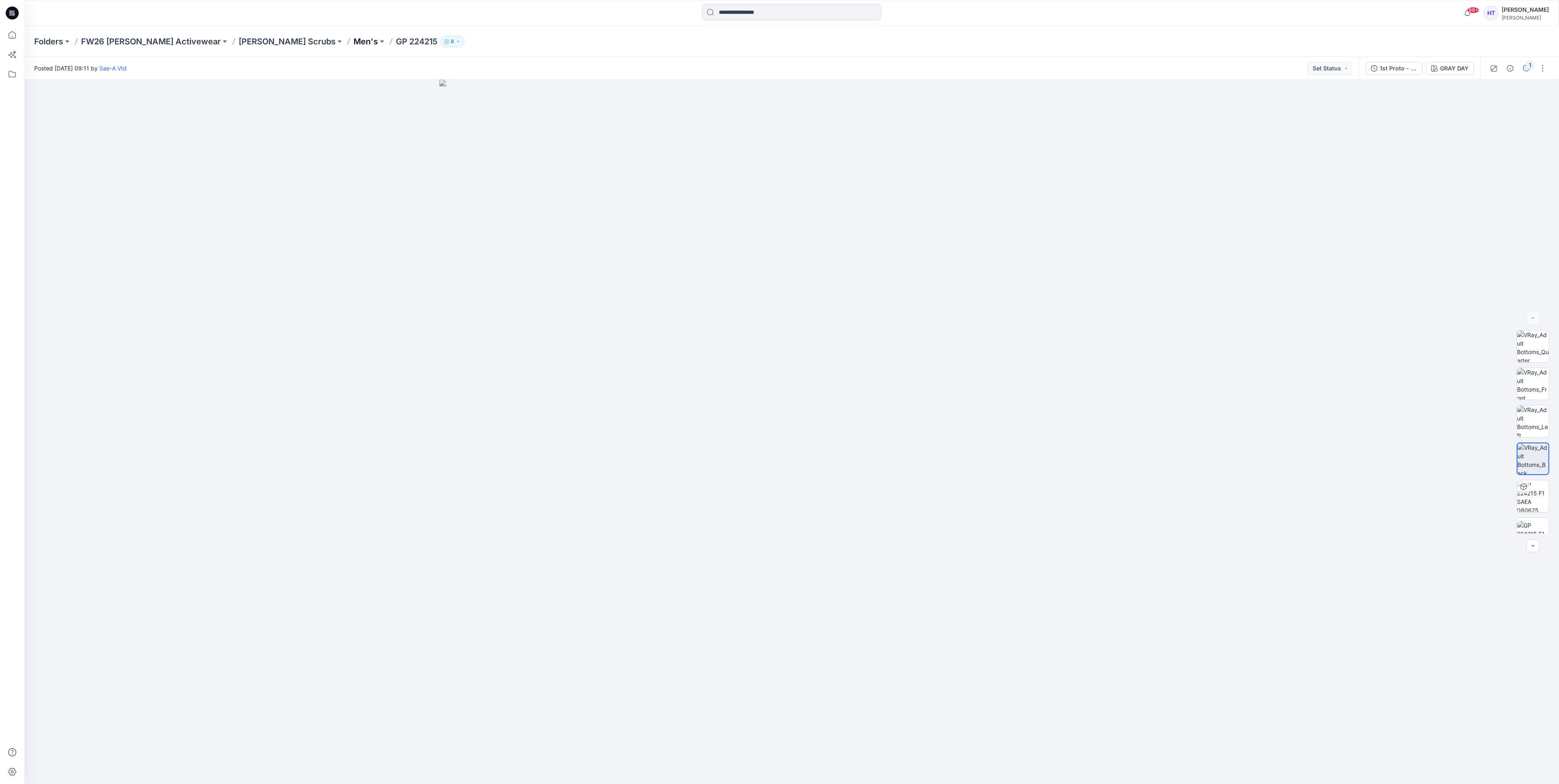
click at [353, 37] on p "Men's" at bounding box center [366, 41] width 24 height 11
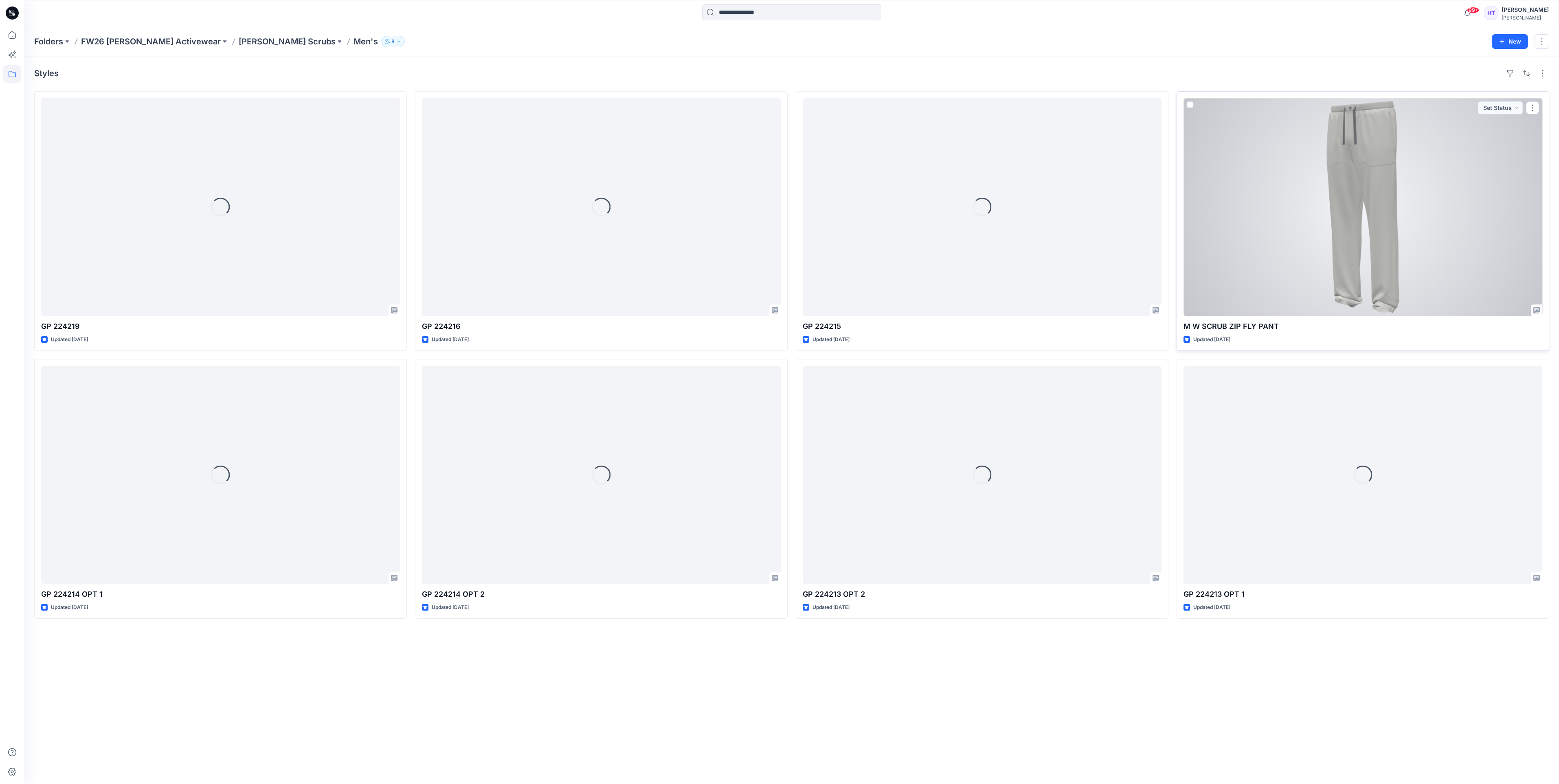
click at [1318, 252] on div at bounding box center [1363, 207] width 359 height 218
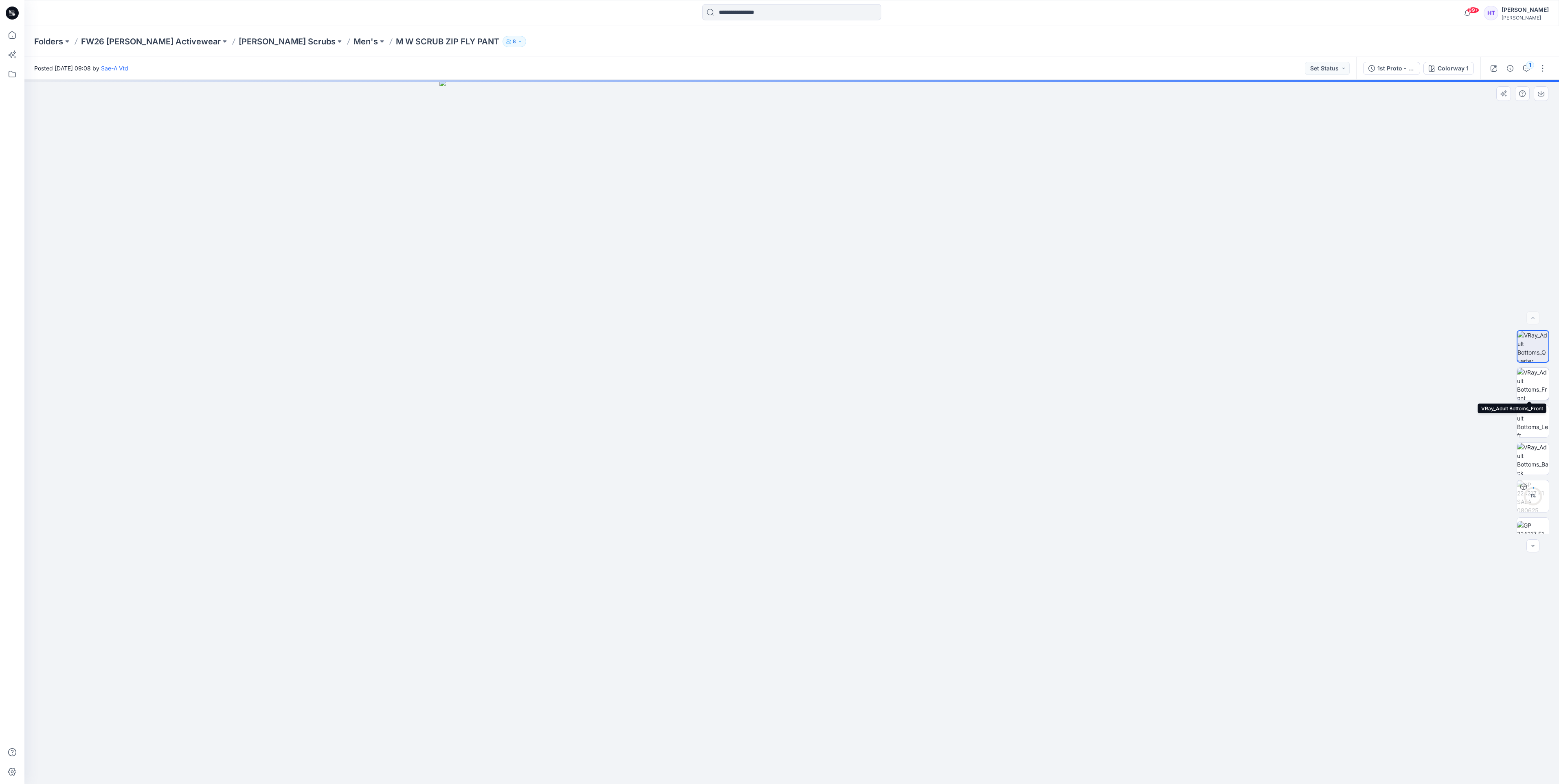
click at [1523, 390] on img at bounding box center [1533, 384] width 31 height 31
click at [1525, 94] on icon "button" at bounding box center [1522, 93] width 7 height 7
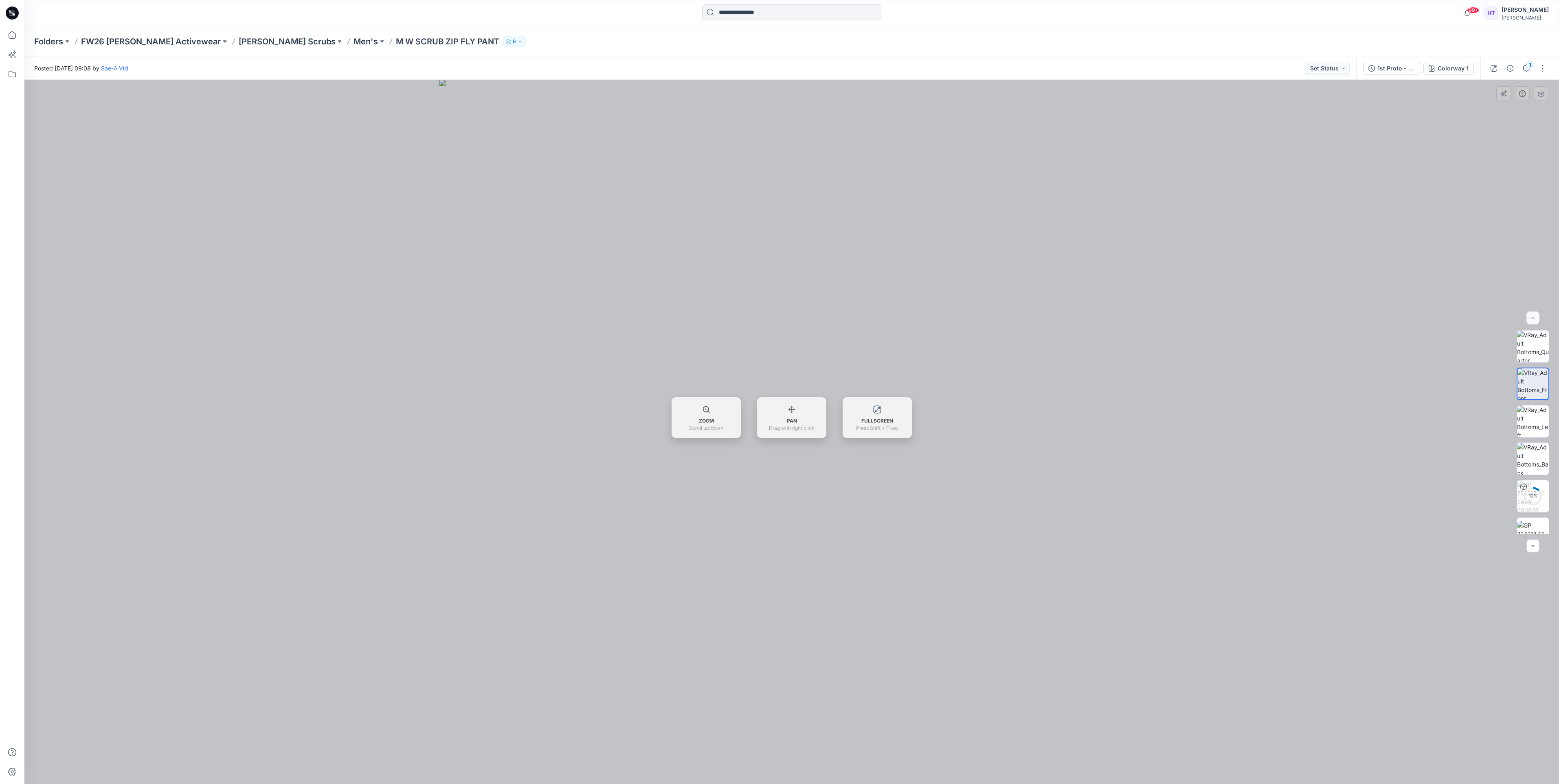
click at [1267, 229] on div at bounding box center [792, 432] width 1535 height 704
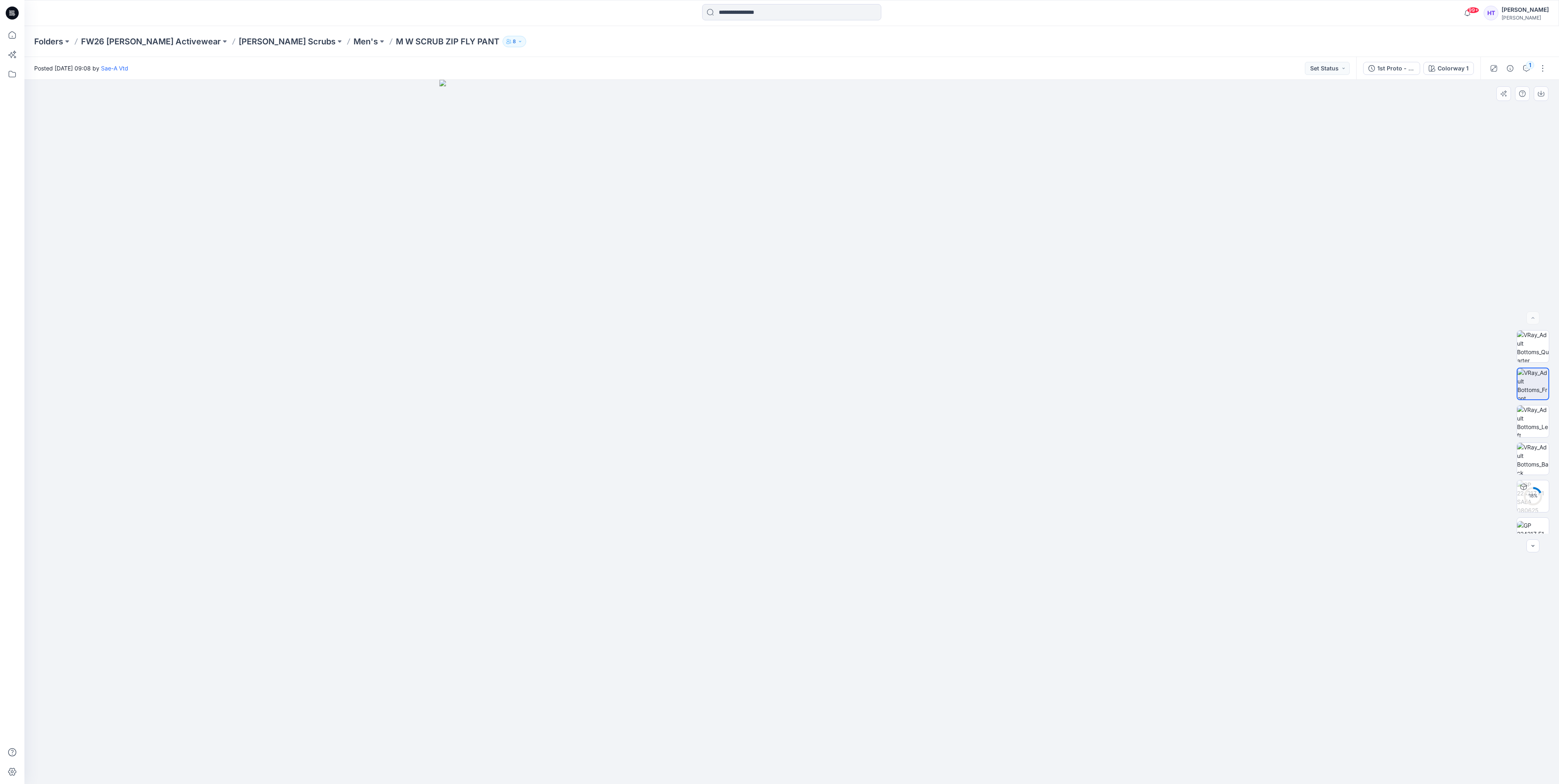
click at [1542, 103] on div at bounding box center [792, 432] width 1535 height 704
click at [1543, 94] on icon "button" at bounding box center [1541, 93] width 7 height 7
click at [1531, 423] on img at bounding box center [1533, 421] width 31 height 31
click at [1542, 96] on icon "button" at bounding box center [1541, 93] width 7 height 7
click at [1532, 455] on img at bounding box center [1533, 459] width 31 height 31
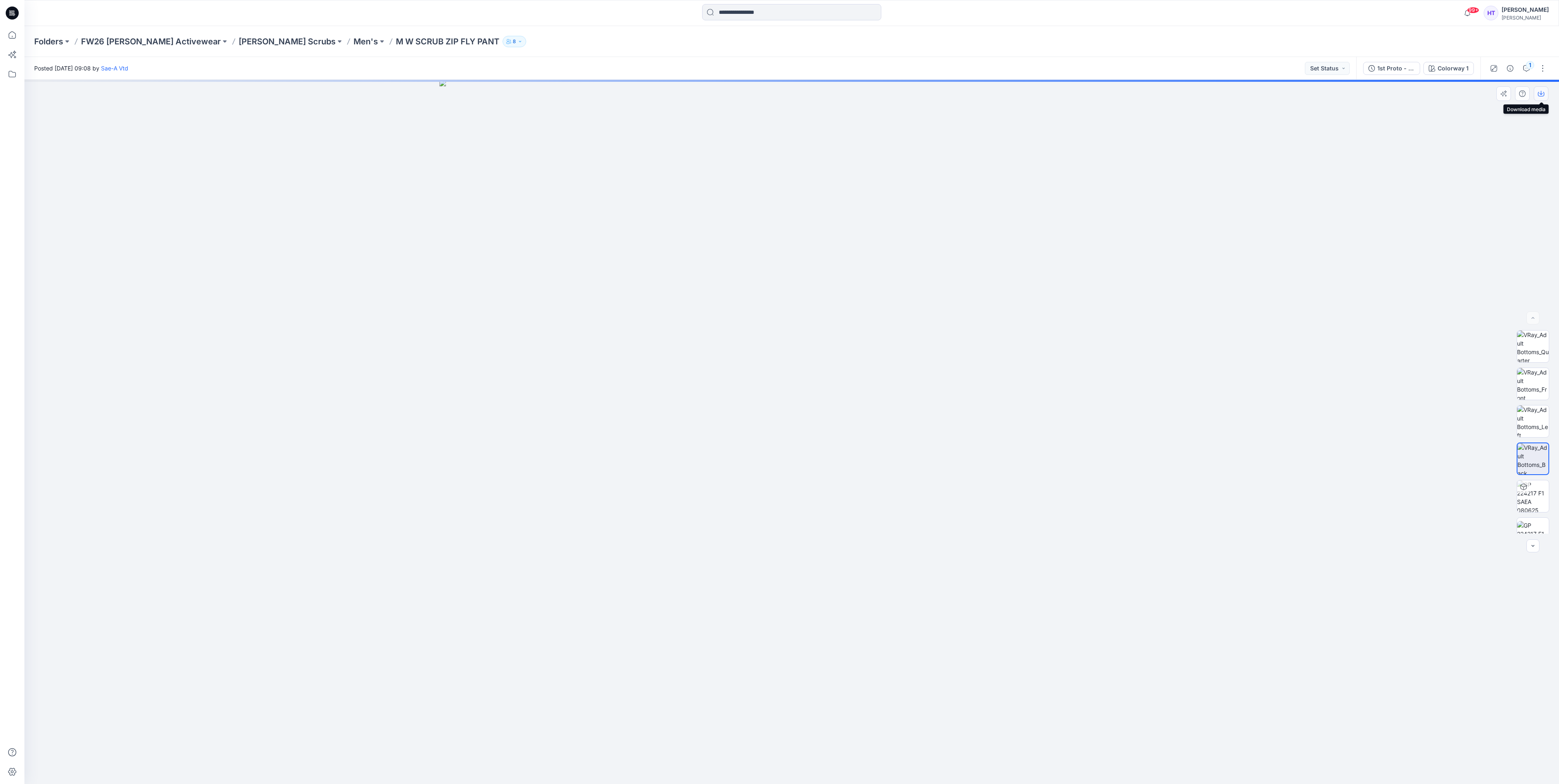
click at [1547, 98] on button "button" at bounding box center [1541, 94] width 15 height 15
click at [353, 41] on p "Men's" at bounding box center [366, 41] width 24 height 11
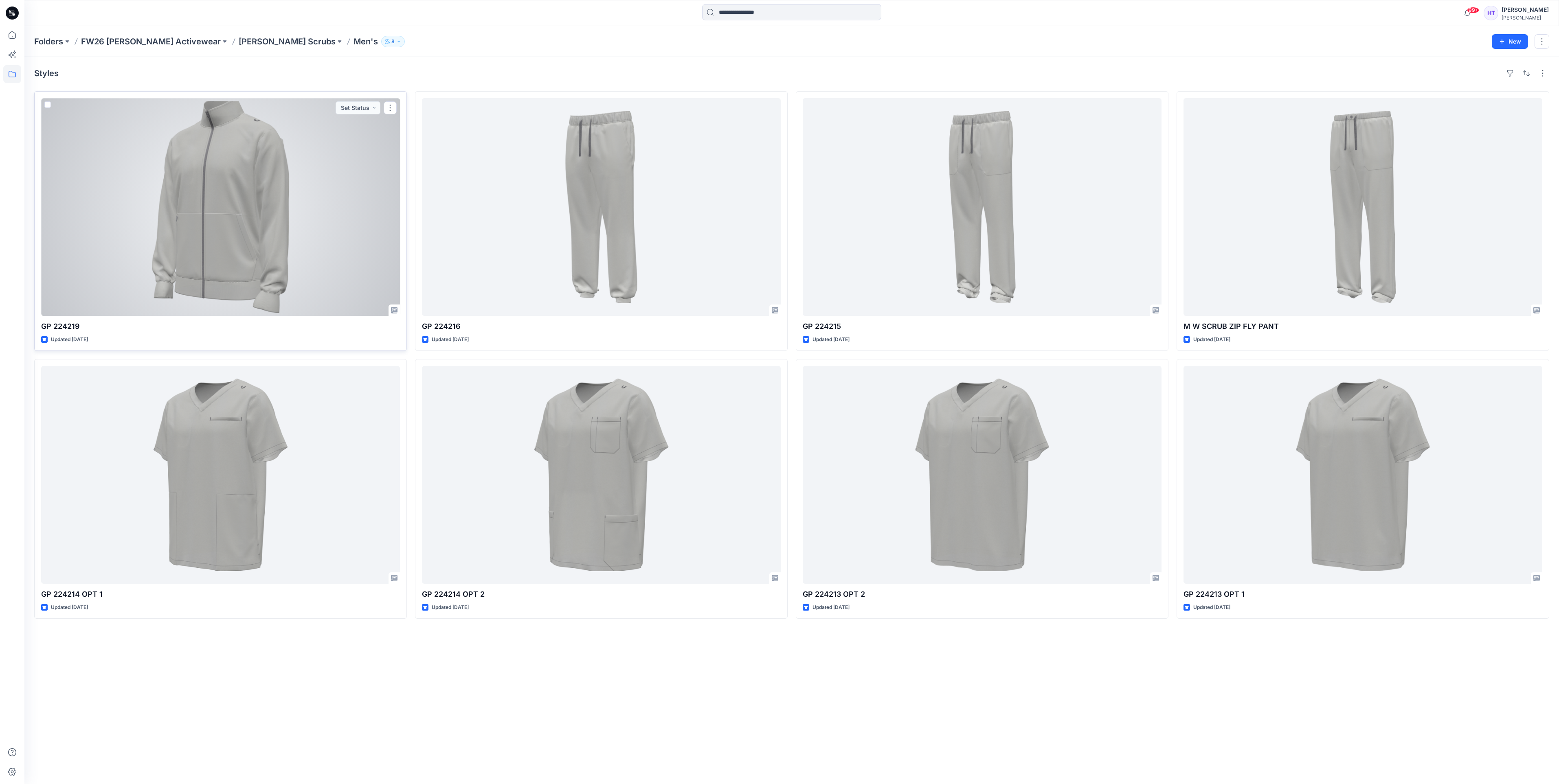
click at [238, 212] on div at bounding box center [220, 207] width 359 height 218
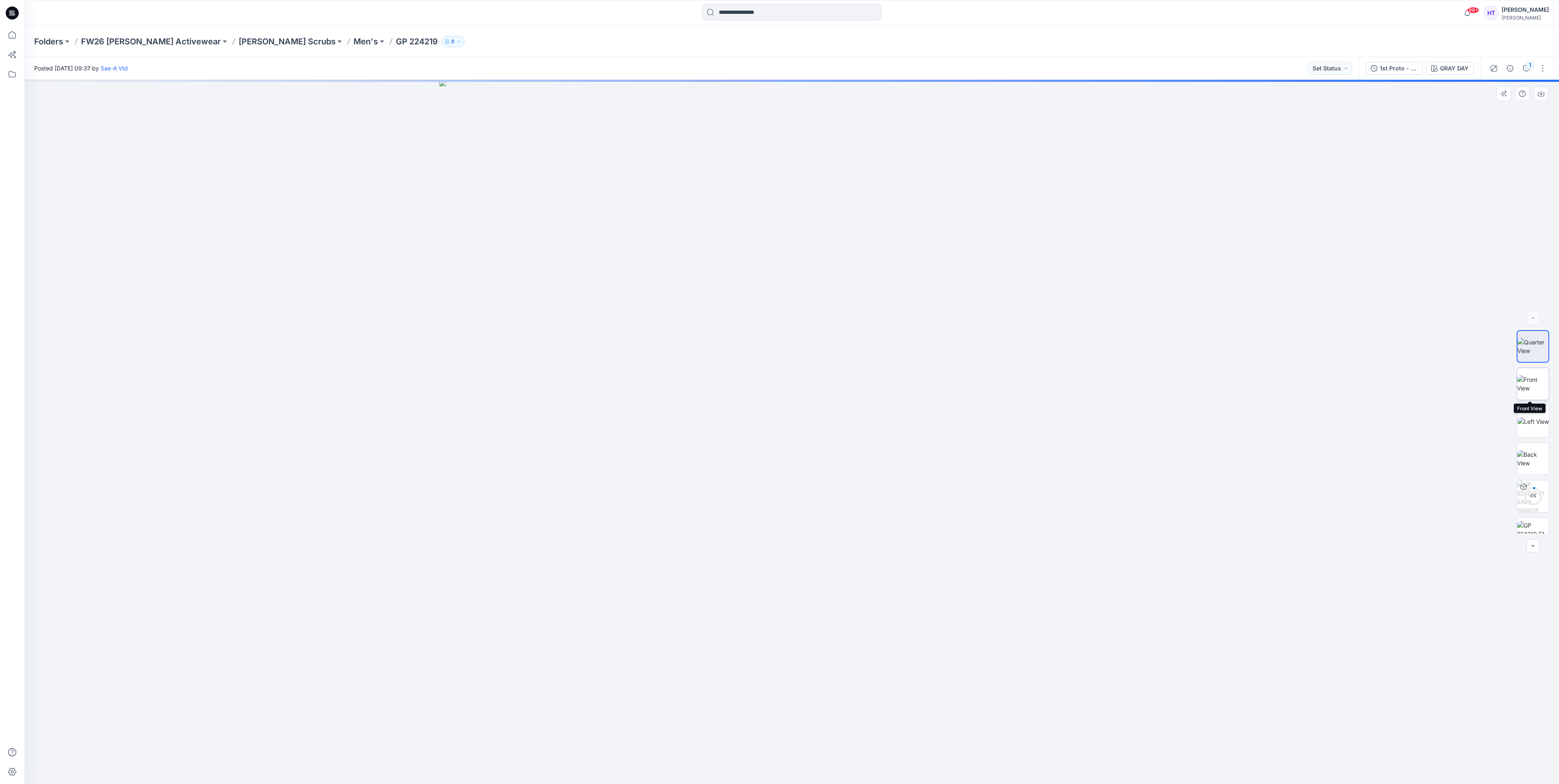
click at [1531, 382] on img at bounding box center [1533, 384] width 31 height 17
click at [1544, 93] on icon "button" at bounding box center [1541, 93] width 7 height 7
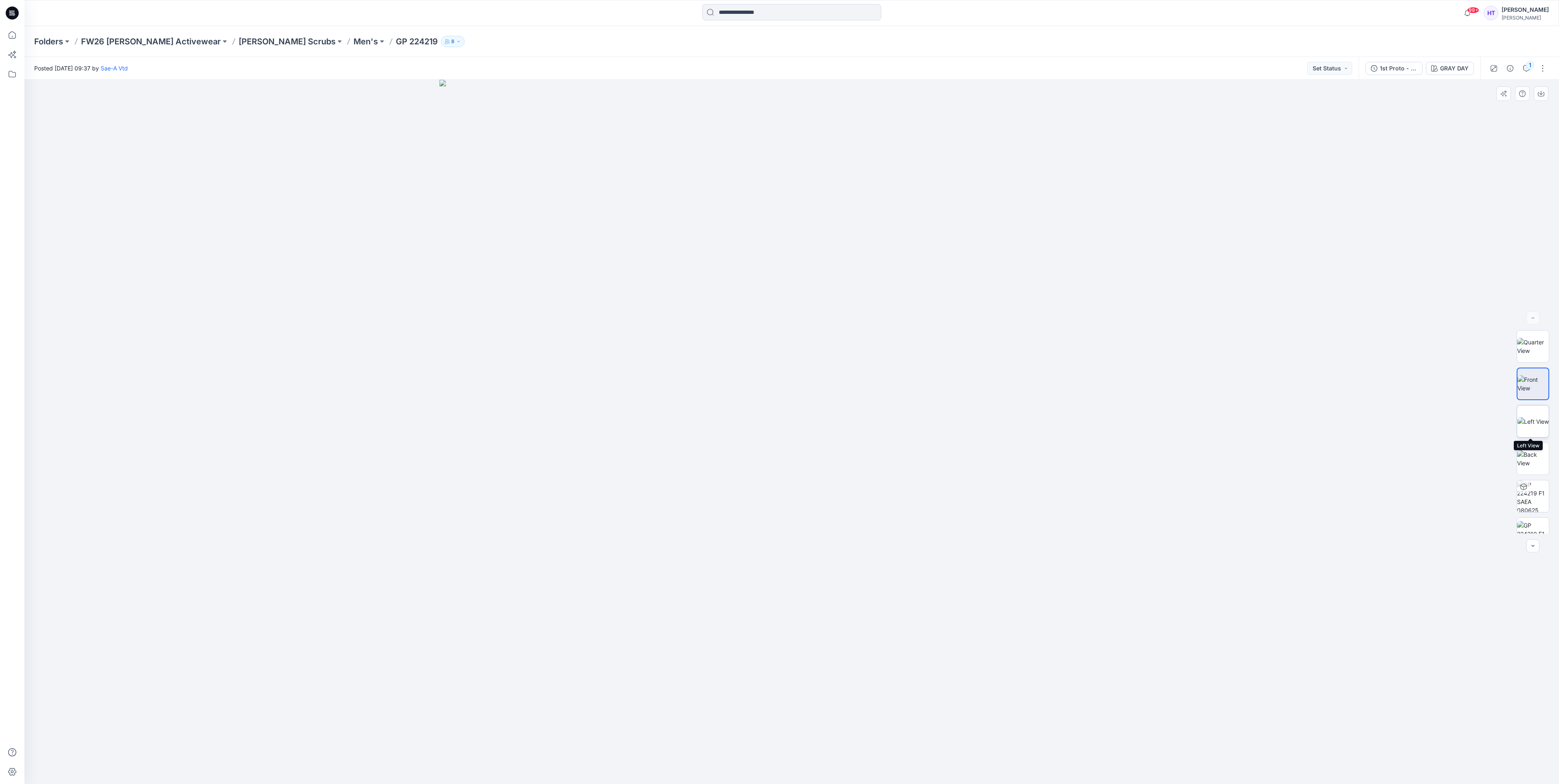
click at [1524, 424] on img at bounding box center [1533, 422] width 31 height 8
click at [1542, 93] on icon "button" at bounding box center [1541, 93] width 3 height 4
click at [1529, 450] on img at bounding box center [1533, 459] width 31 height 17
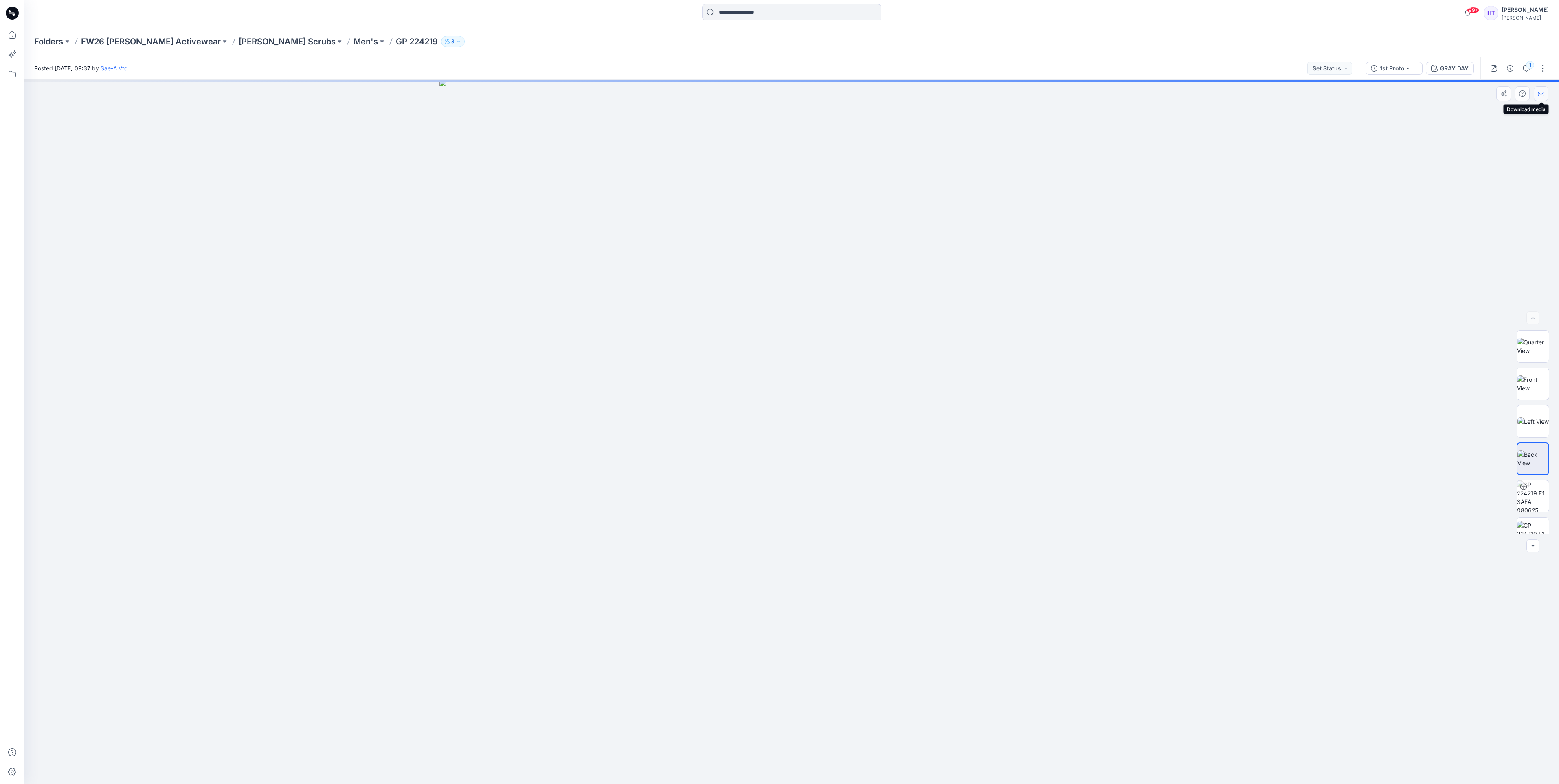
click at [1543, 92] on icon "button" at bounding box center [1541, 94] width 7 height 4
click at [1218, 80] on div at bounding box center [792, 432] width 1535 height 704
drag, startPoint x: 807, startPoint y: 381, endPoint x: 802, endPoint y: 492, distance: 111.1
click at [240, 44] on p "[PERSON_NAME] Scrubs" at bounding box center [287, 41] width 97 height 11
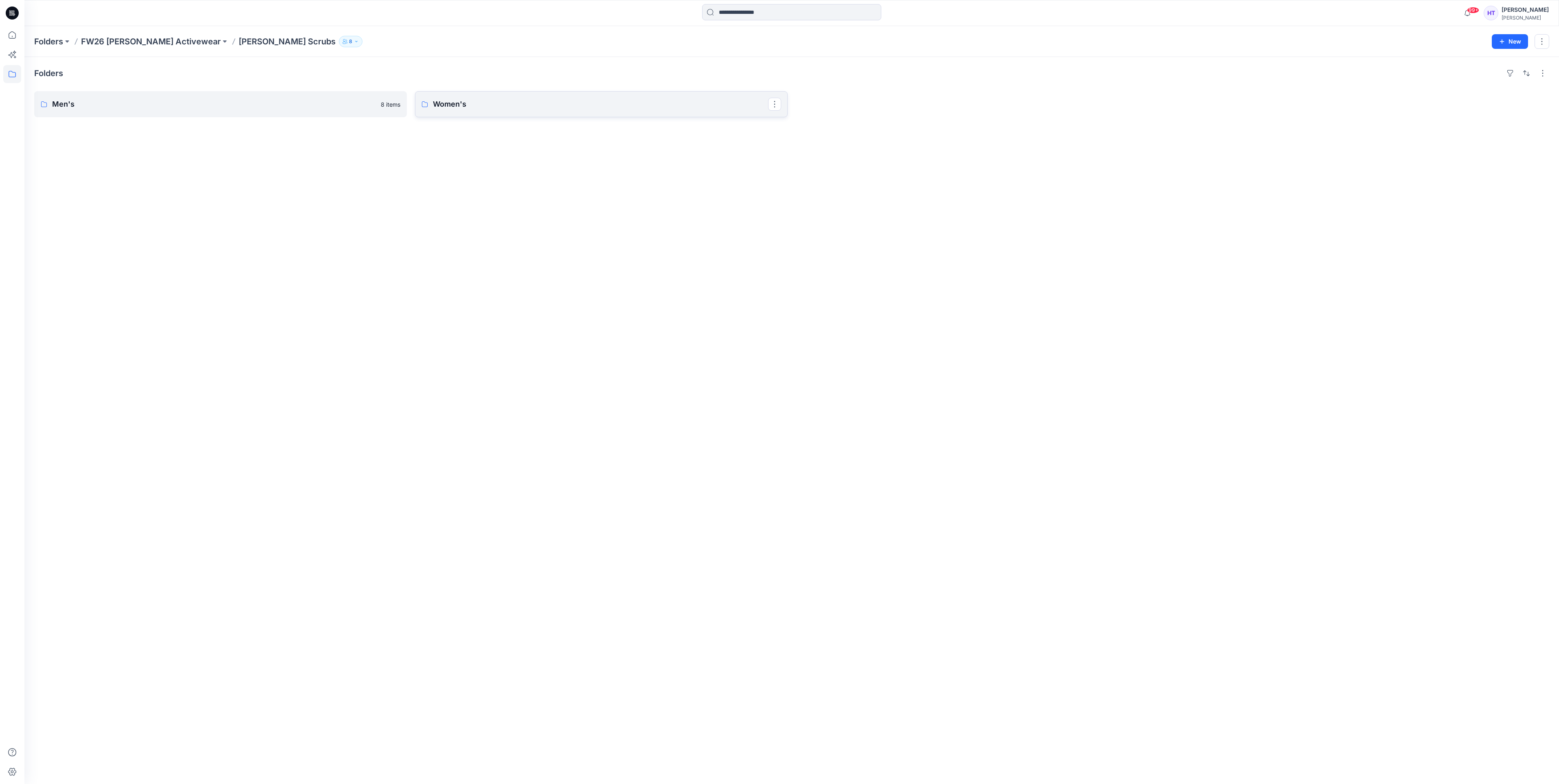
click at [465, 100] on p "Women's" at bounding box center [600, 104] width 335 height 11
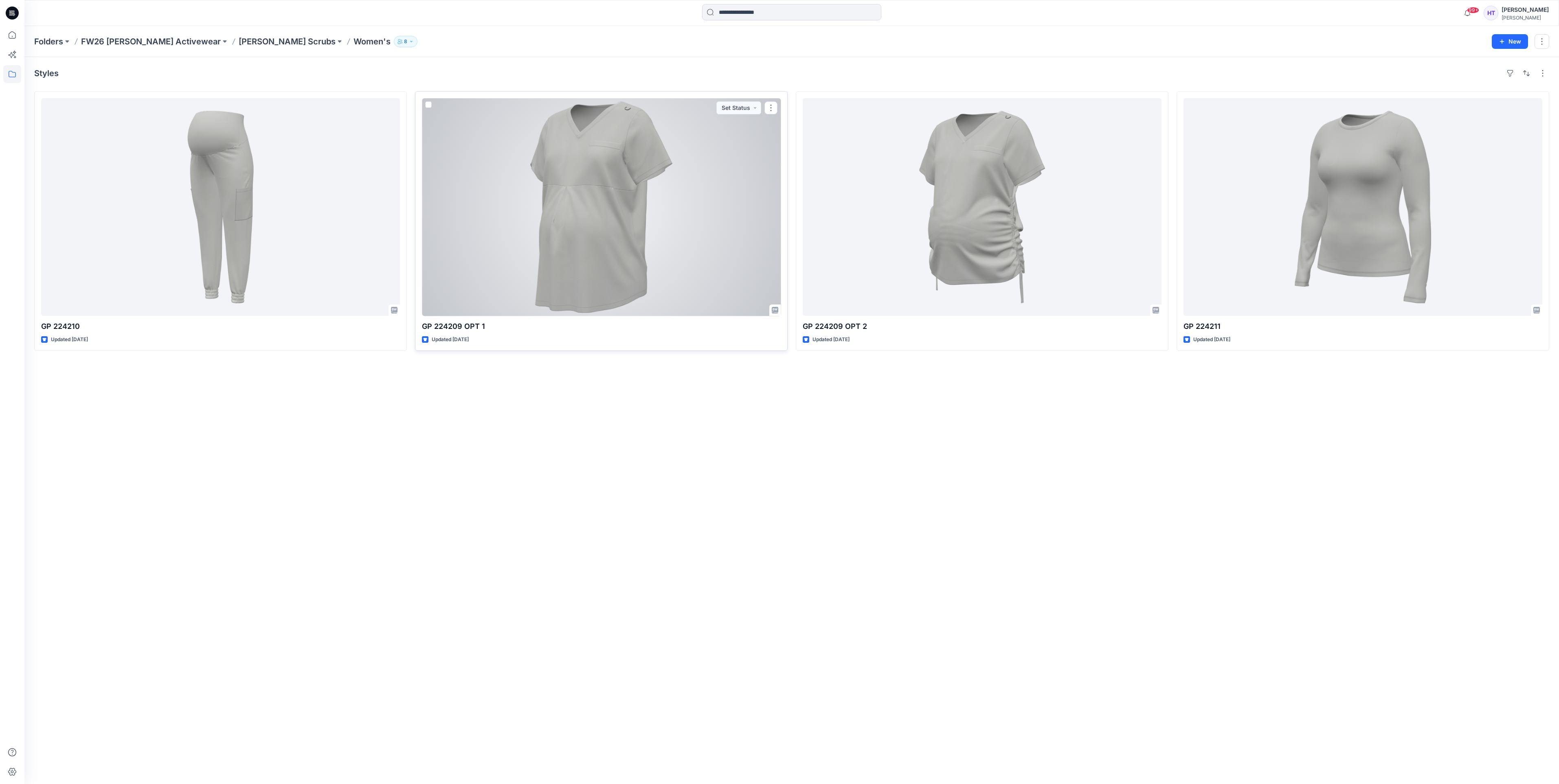
click at [691, 198] on div at bounding box center [601, 207] width 359 height 218
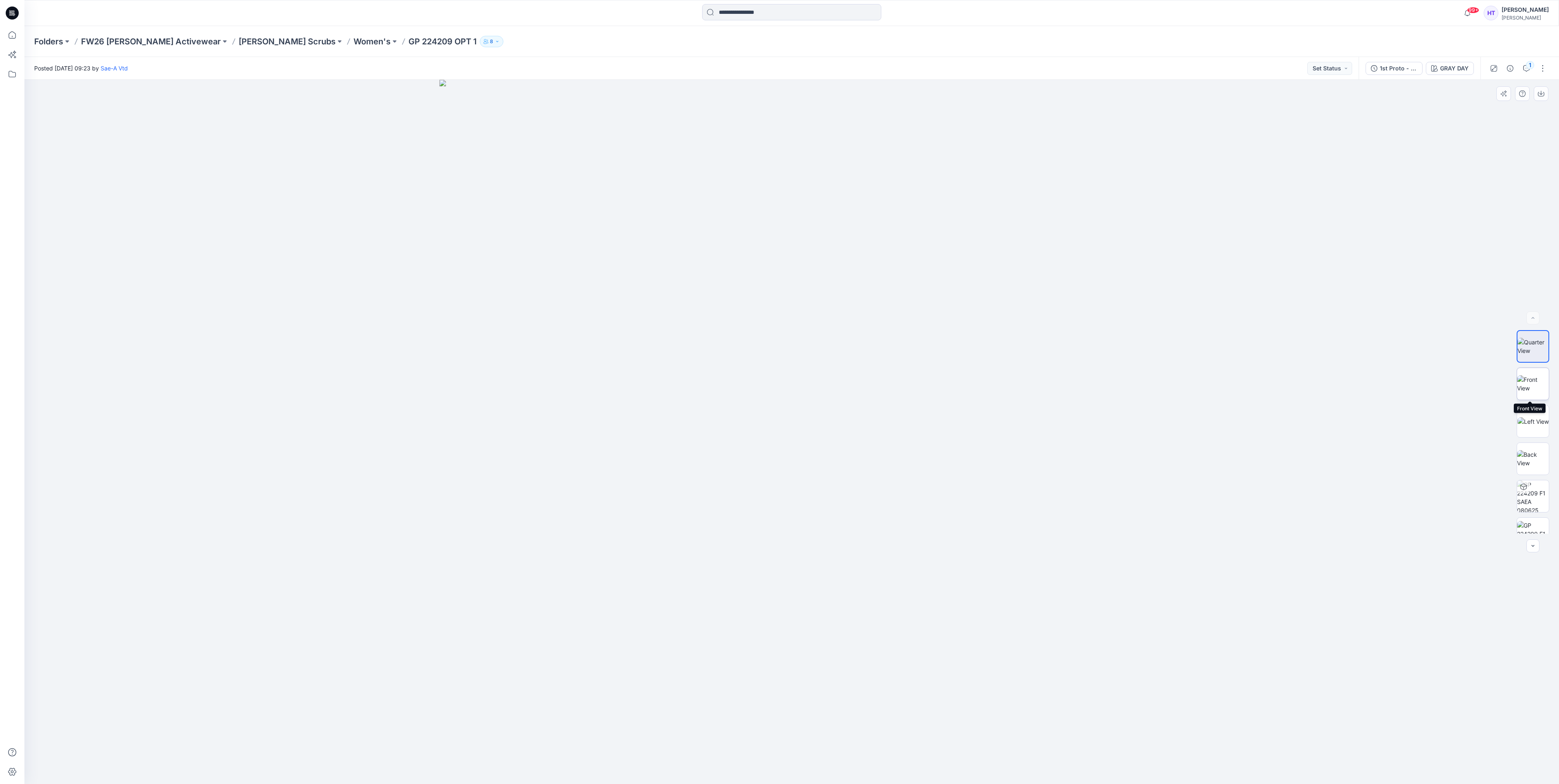
click at [1526, 381] on img at bounding box center [1533, 384] width 31 height 17
drag, startPoint x: 872, startPoint y: 384, endPoint x: 878, endPoint y: 292, distance: 92.2
click at [1530, 494] on img at bounding box center [1533, 496] width 31 height 31
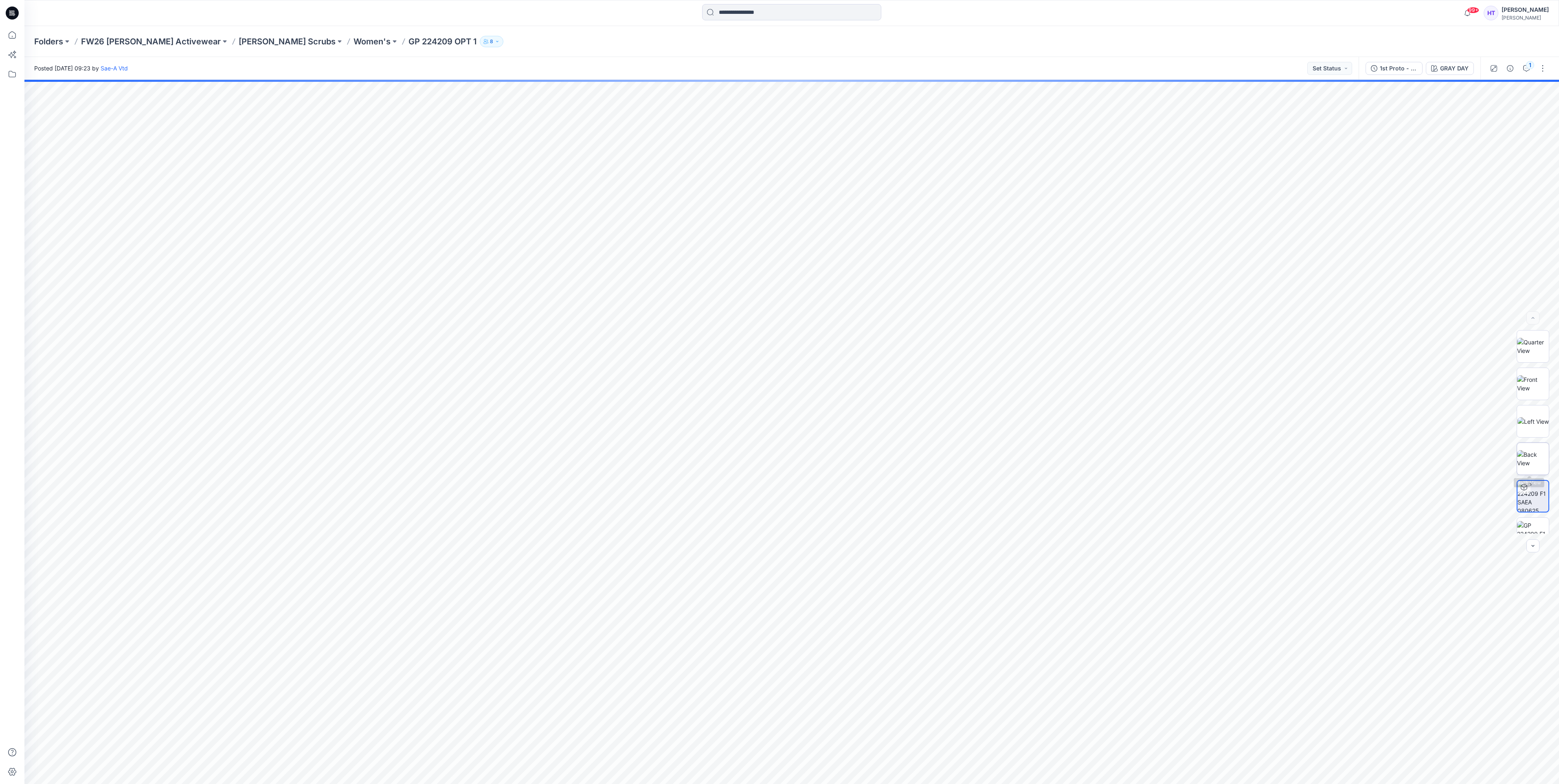
click at [1523, 457] on img at bounding box center [1533, 459] width 31 height 17
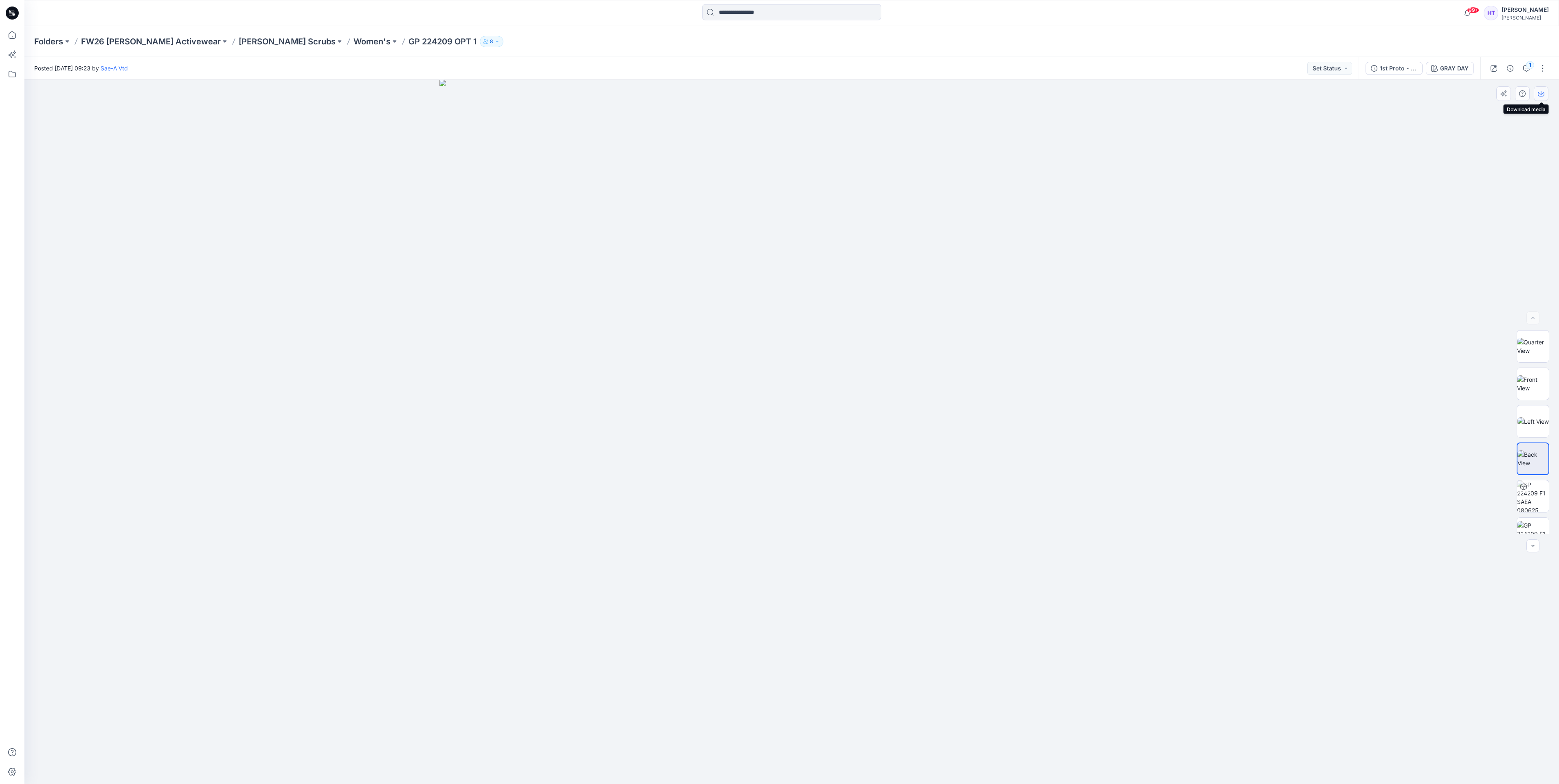
click at [1544, 93] on icon "button" at bounding box center [1541, 93] width 7 height 7
click at [1519, 426] on img at bounding box center [1533, 422] width 31 height 8
click at [1542, 95] on icon "button" at bounding box center [1541, 93] width 7 height 7
click at [1532, 390] on img at bounding box center [1533, 384] width 31 height 17
drag, startPoint x: 994, startPoint y: 463, endPoint x: 1005, endPoint y: 344, distance: 119.5
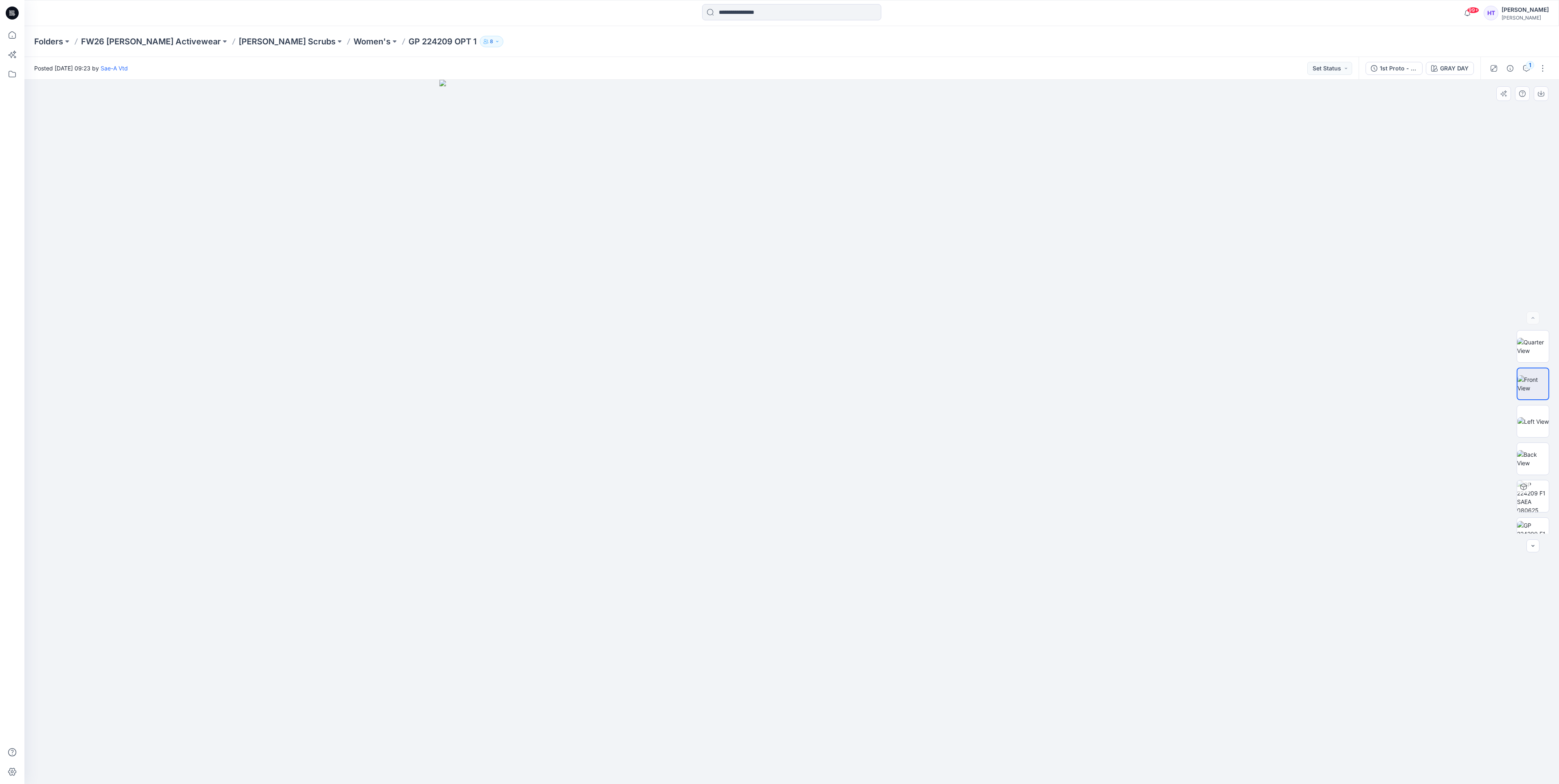
click at [1370, 181] on div at bounding box center [792, 432] width 1535 height 704
click at [1542, 95] on icon "button" at bounding box center [1541, 93] width 7 height 7
click at [921, 64] on div "Posted [DATE] 09:23 by Sae-A Vtd Set Status" at bounding box center [691, 68] width 1334 height 22
click at [1276, 41] on div "Folders FW26 [PERSON_NAME] Activewear [PERSON_NAME] Scrubs Women's GP 224209 OP…" at bounding box center [760, 41] width 1451 height 11
click at [288, 47] on div "Folders FW26 [PERSON_NAME] Activewear [PERSON_NAME] Scrubs Women's GP 224209 OP…" at bounding box center [792, 41] width 1535 height 31
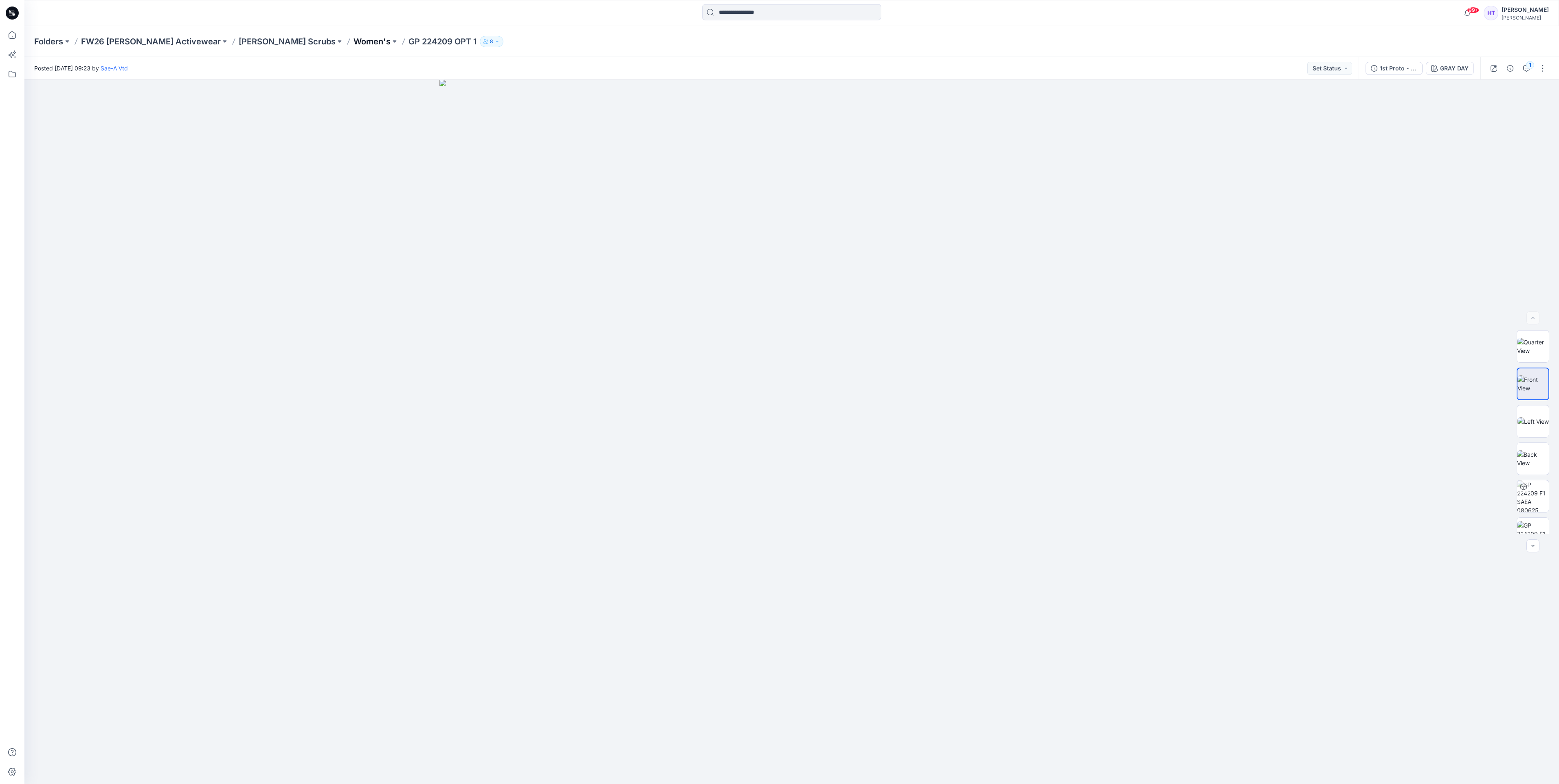
click at [353, 43] on p "Women's" at bounding box center [372, 41] width 37 height 11
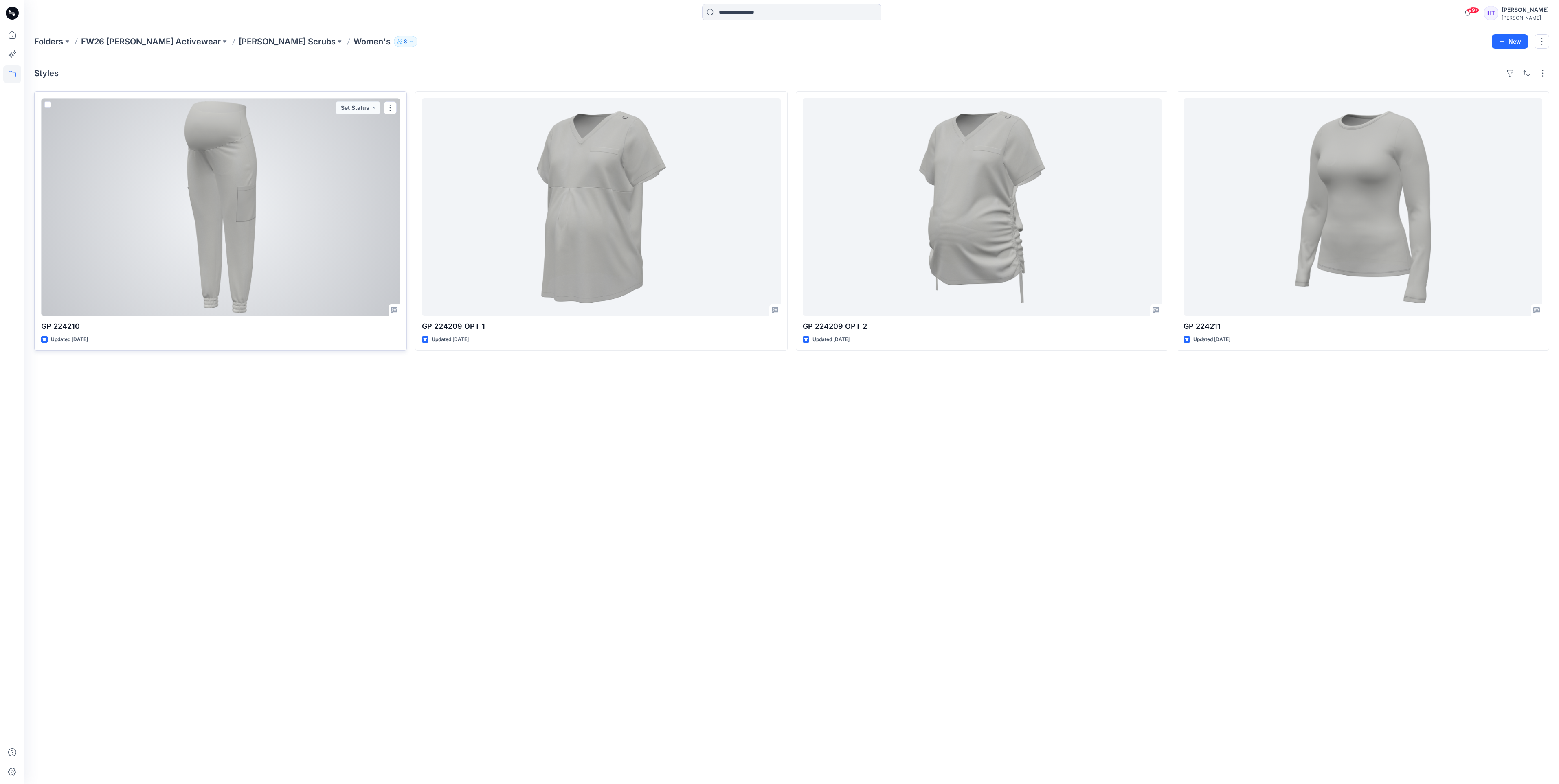
click at [166, 226] on div at bounding box center [220, 207] width 359 height 218
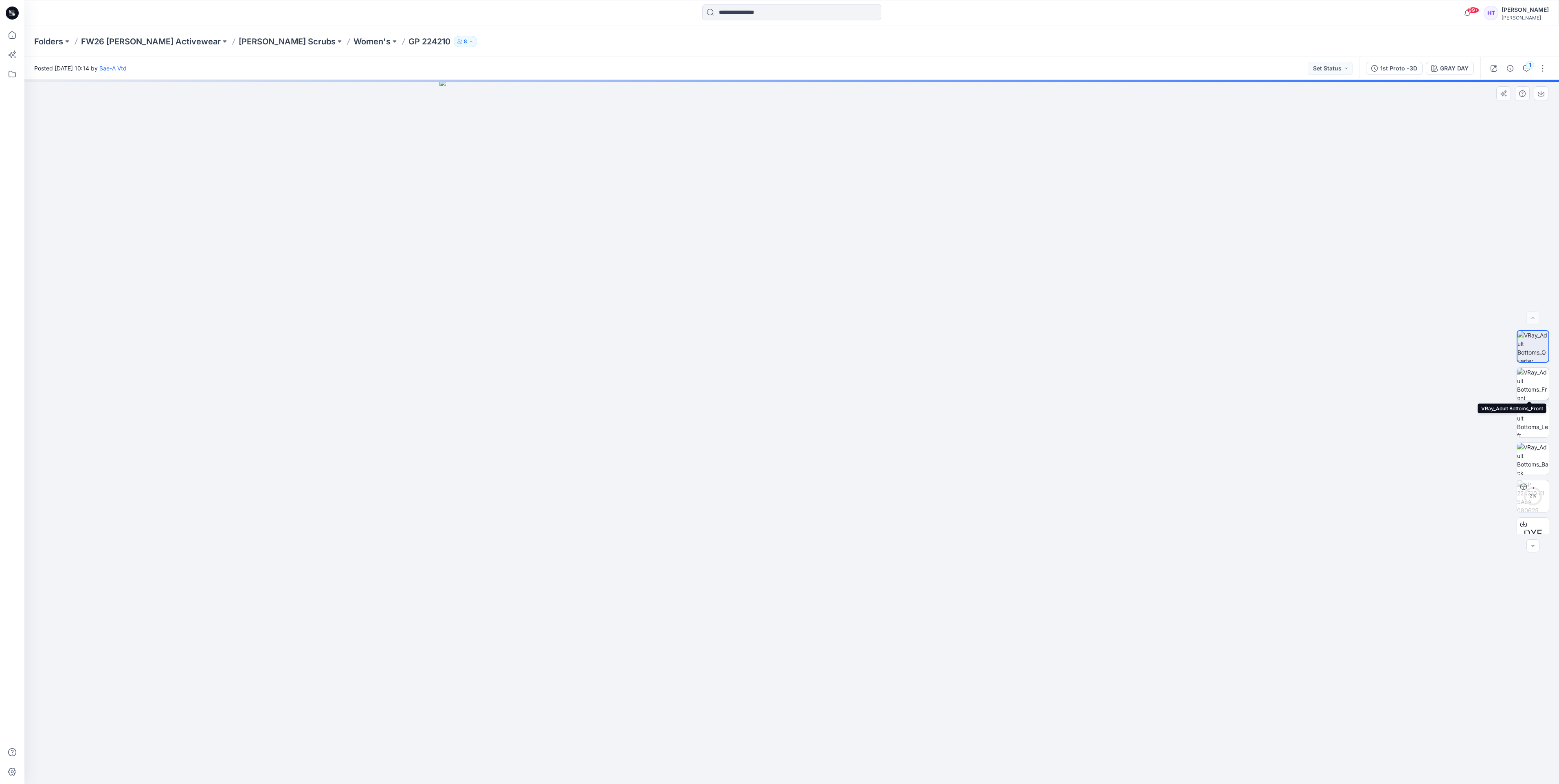
click at [1535, 380] on img at bounding box center [1533, 384] width 31 height 31
click at [1540, 98] on button "button" at bounding box center [1541, 94] width 15 height 15
click at [1526, 413] on img at bounding box center [1533, 421] width 31 height 31
click at [1541, 95] on icon "button" at bounding box center [1541, 93] width 7 height 7
click at [1529, 457] on img at bounding box center [1533, 459] width 31 height 31
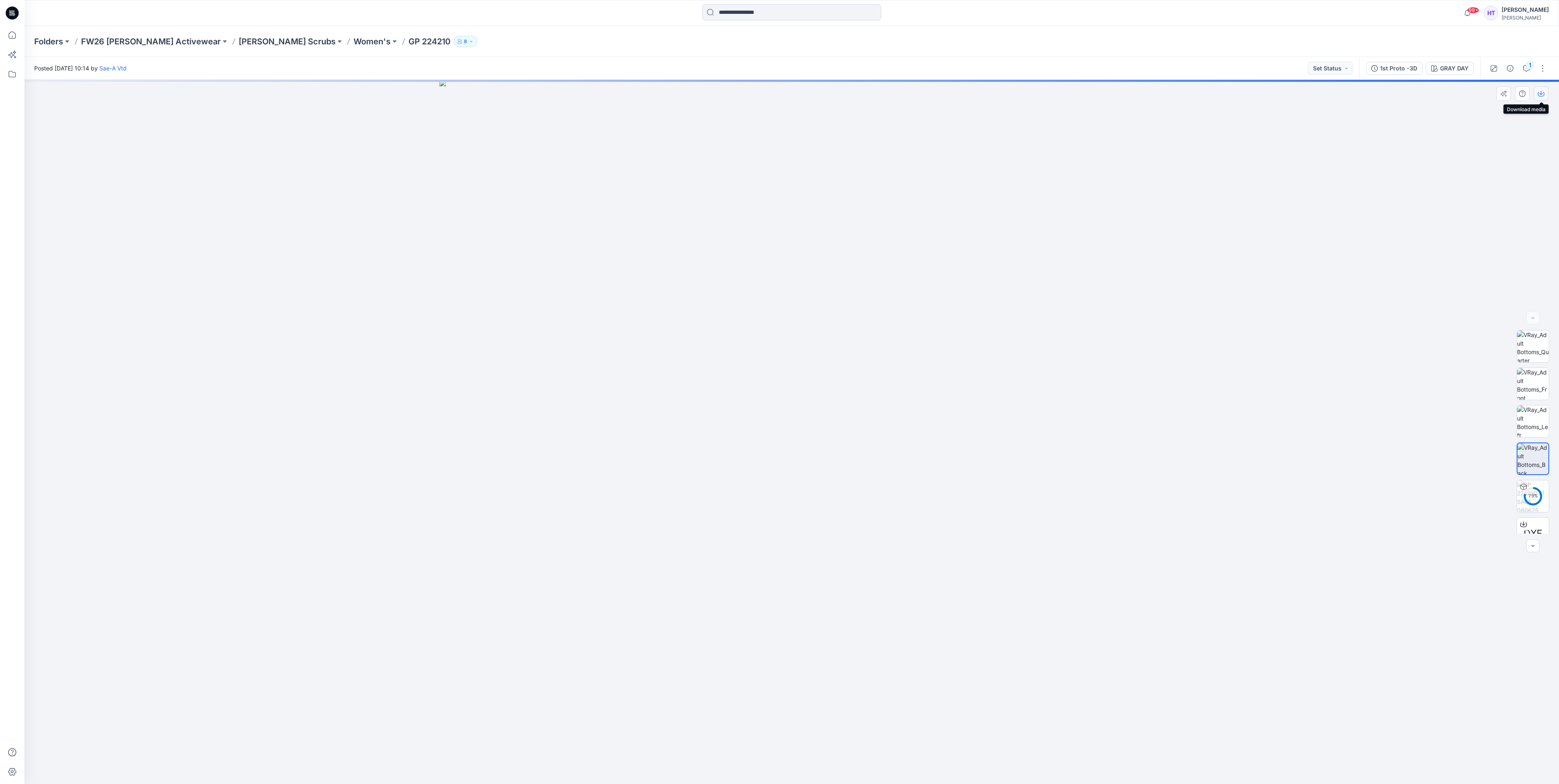
click at [1537, 91] on button "button" at bounding box center [1541, 94] width 15 height 15
drag, startPoint x: 1305, startPoint y: 529, endPoint x: 1420, endPoint y: 517, distance: 115.6
click at [1305, 529] on div at bounding box center [792, 432] width 1535 height 704
click at [353, 44] on p "Women's" at bounding box center [372, 41] width 37 height 11
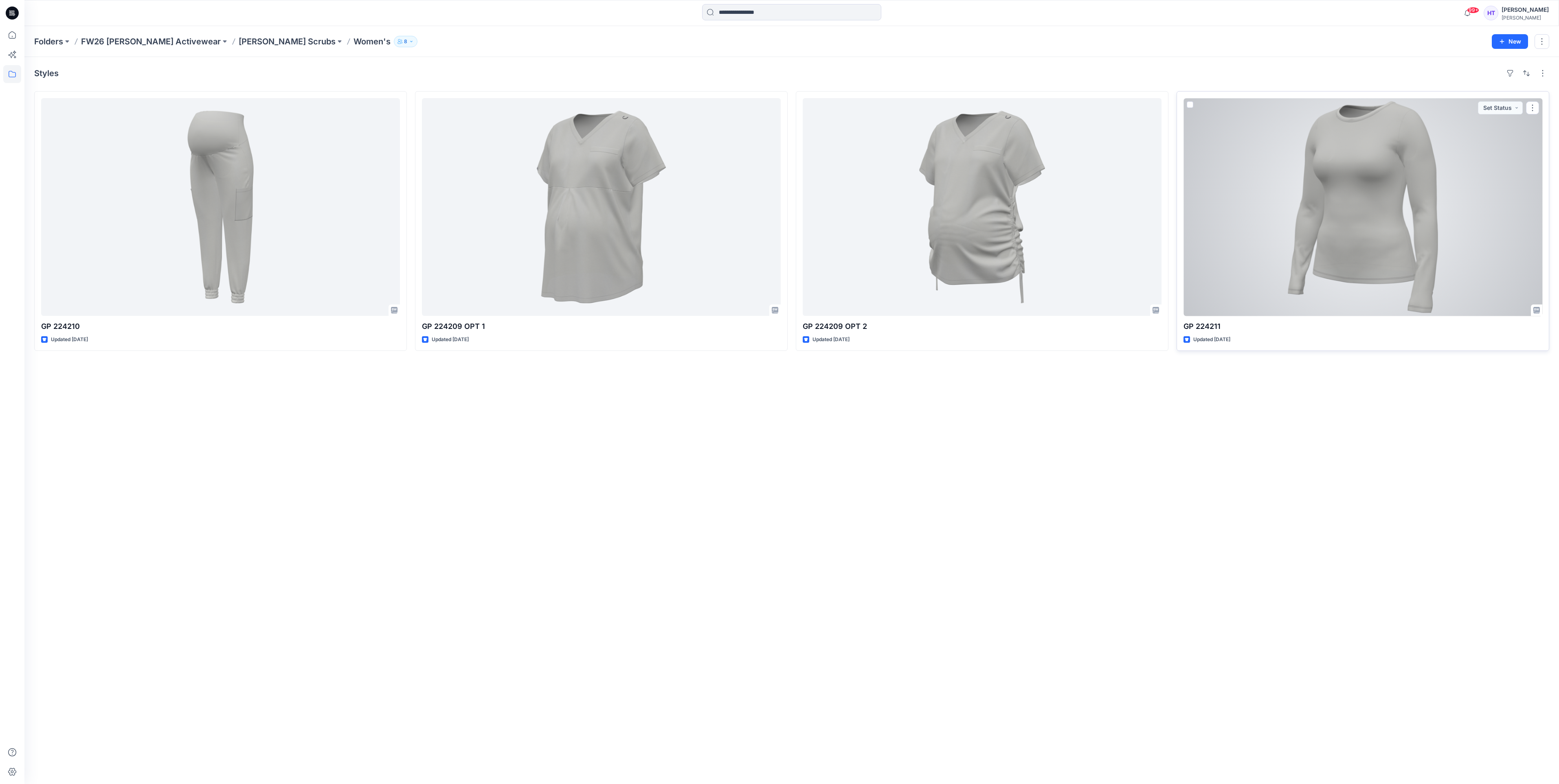
click at [1225, 206] on div at bounding box center [1363, 207] width 359 height 218
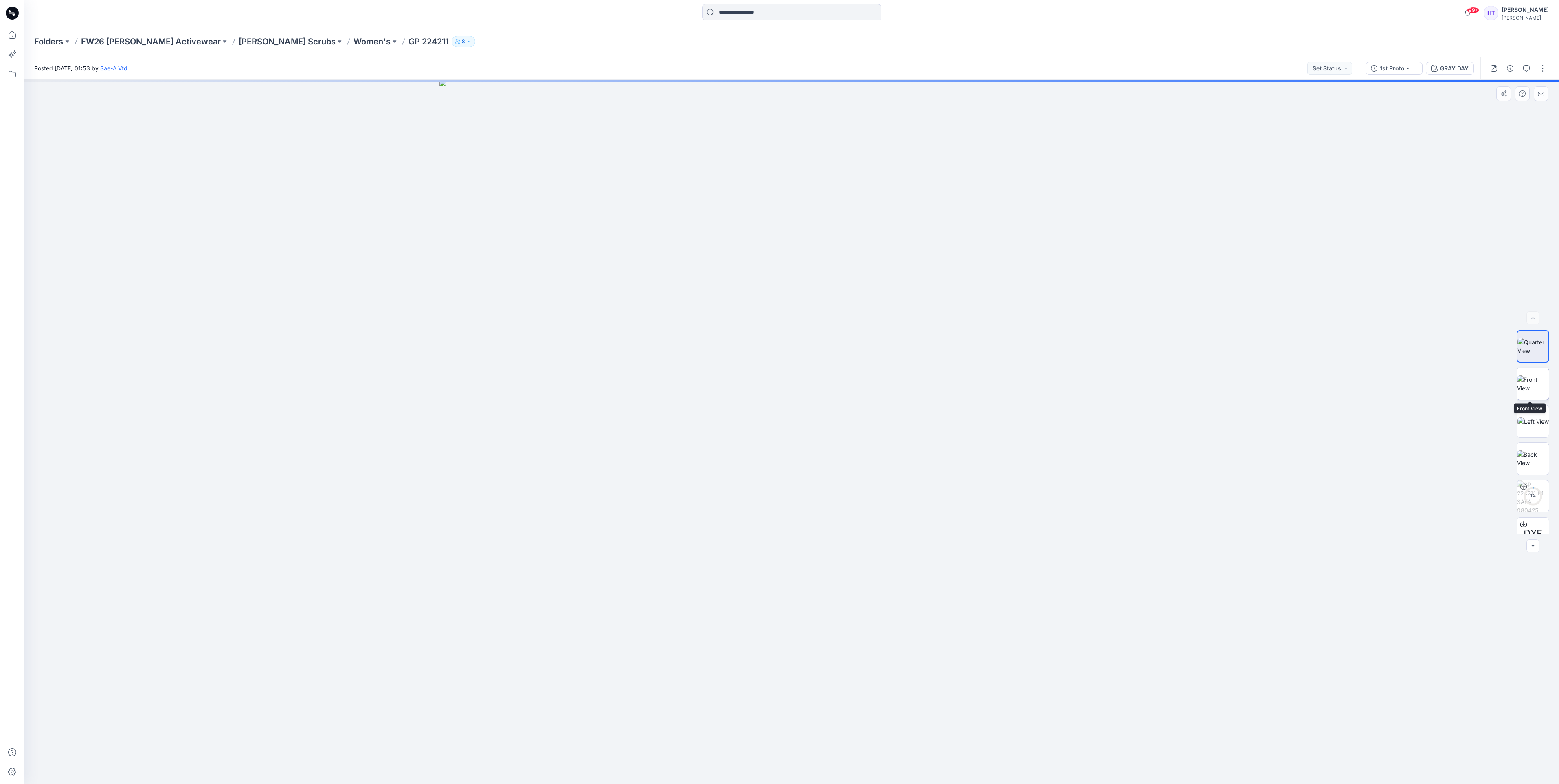
click at [1536, 376] on img at bounding box center [1533, 384] width 31 height 17
click at [1542, 90] on icon "button" at bounding box center [1541, 93] width 7 height 7
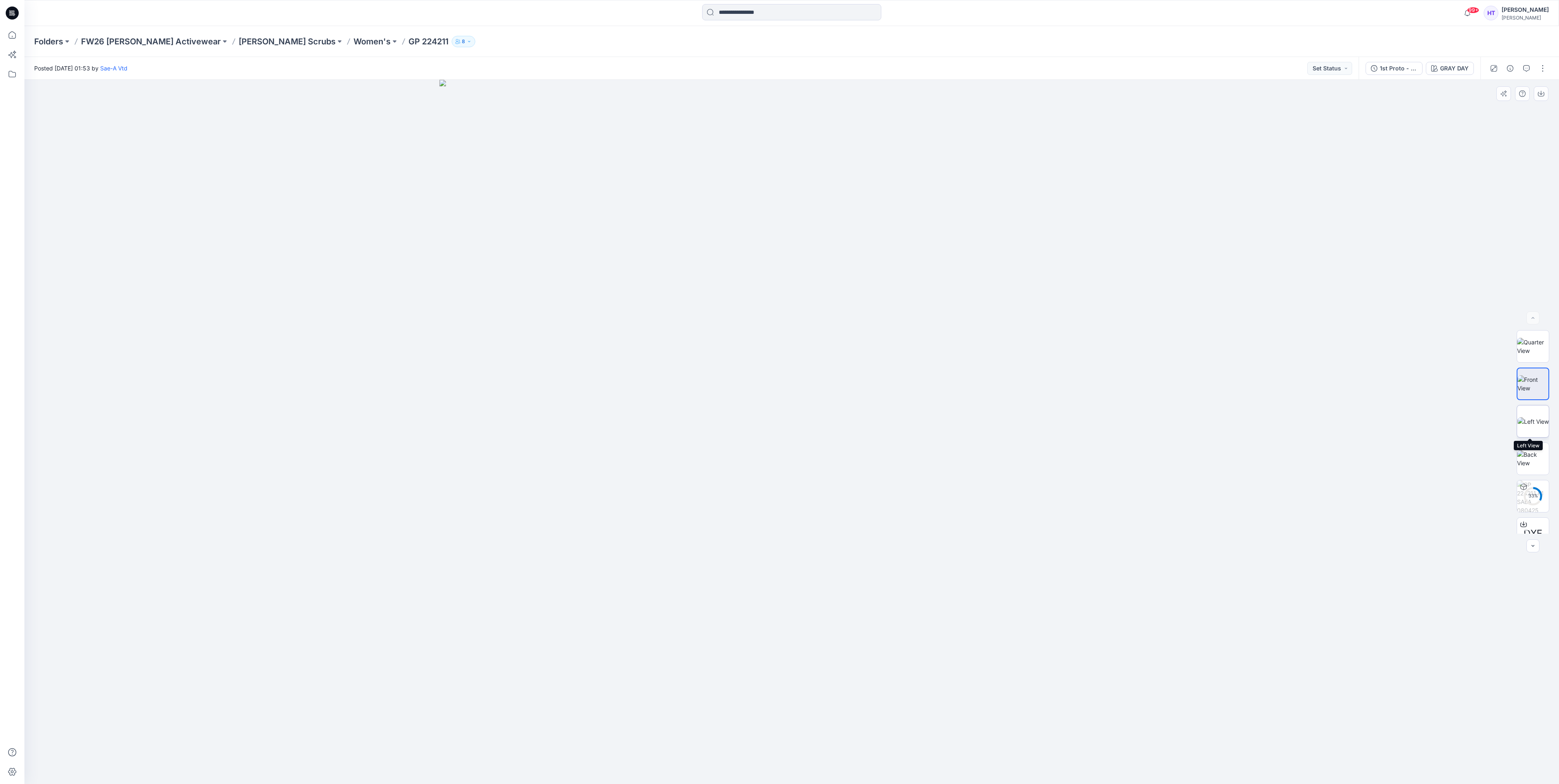
click at [1538, 420] on img at bounding box center [1533, 422] width 31 height 8
click at [1542, 98] on button "button" at bounding box center [1541, 94] width 15 height 15
click at [1531, 456] on img at bounding box center [1533, 459] width 31 height 17
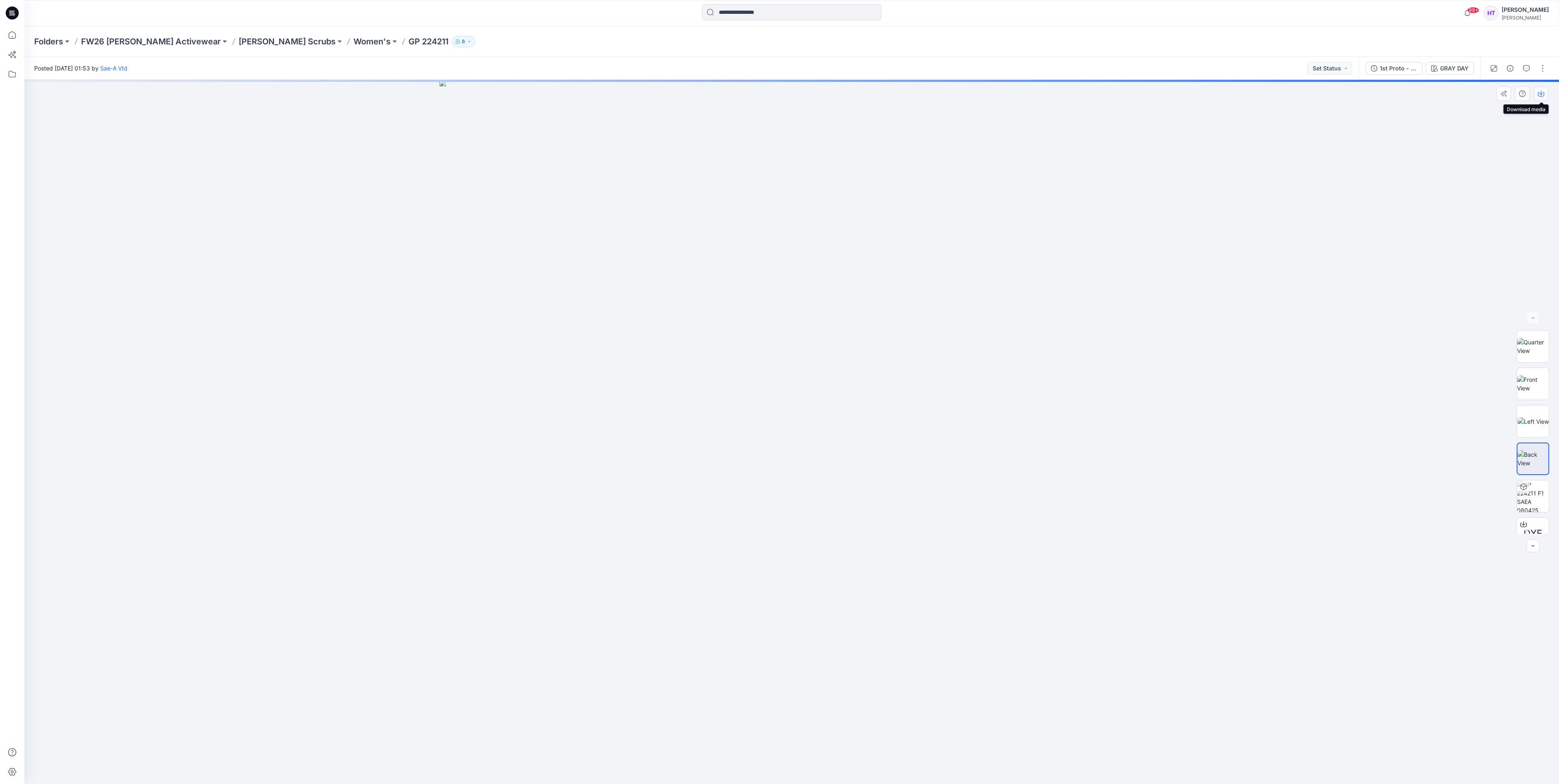
click at [1540, 98] on button "button" at bounding box center [1541, 94] width 15 height 15
click at [1531, 212] on div at bounding box center [792, 432] width 1535 height 704
click at [289, 34] on div "Folders FW26 [PERSON_NAME] Activewear [PERSON_NAME] Scrubs Women's GP 224211 8" at bounding box center [792, 41] width 1535 height 31
click at [353, 42] on p "Women's" at bounding box center [372, 41] width 37 height 11
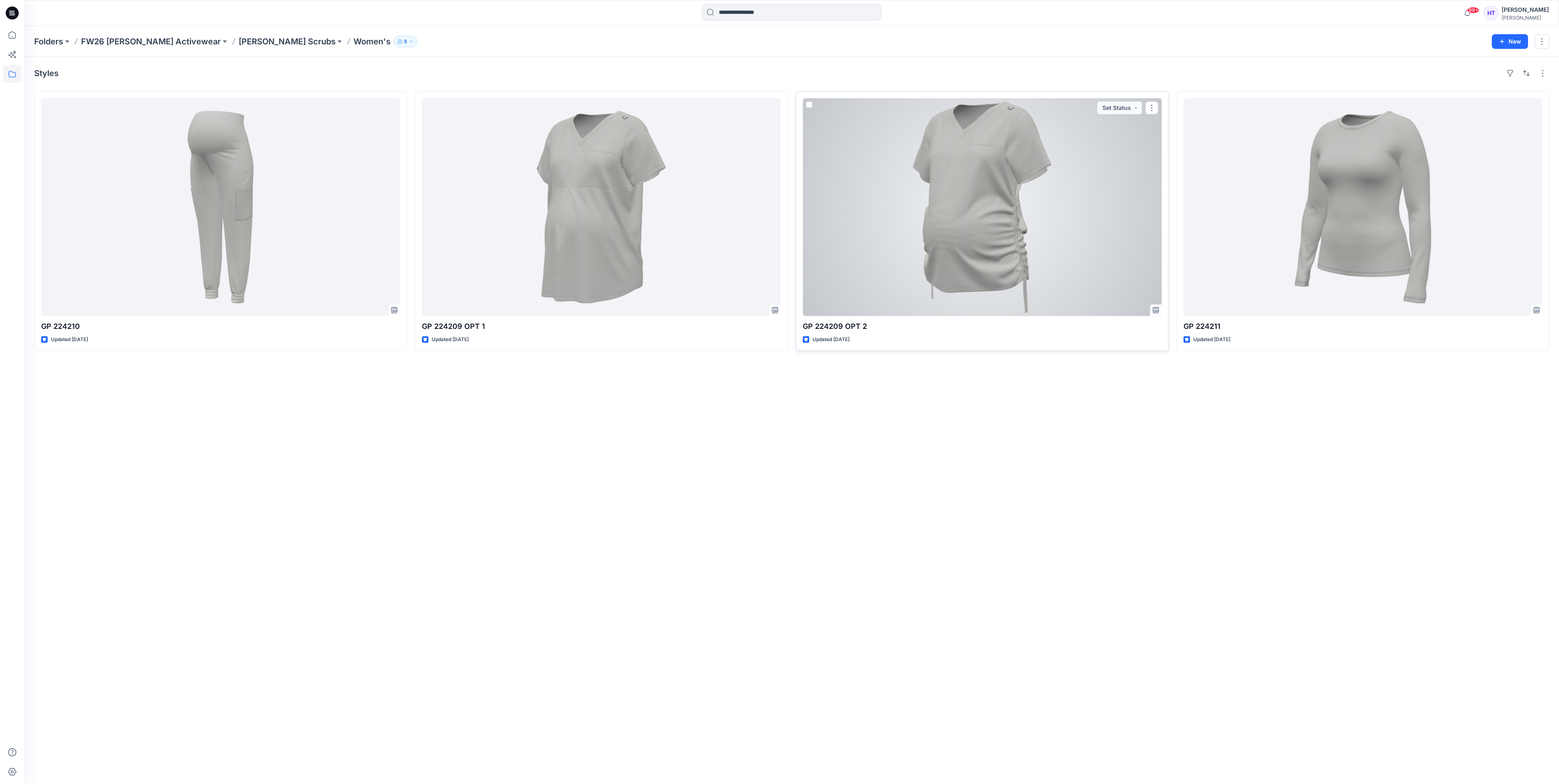
click at [967, 190] on div at bounding box center [982, 207] width 359 height 218
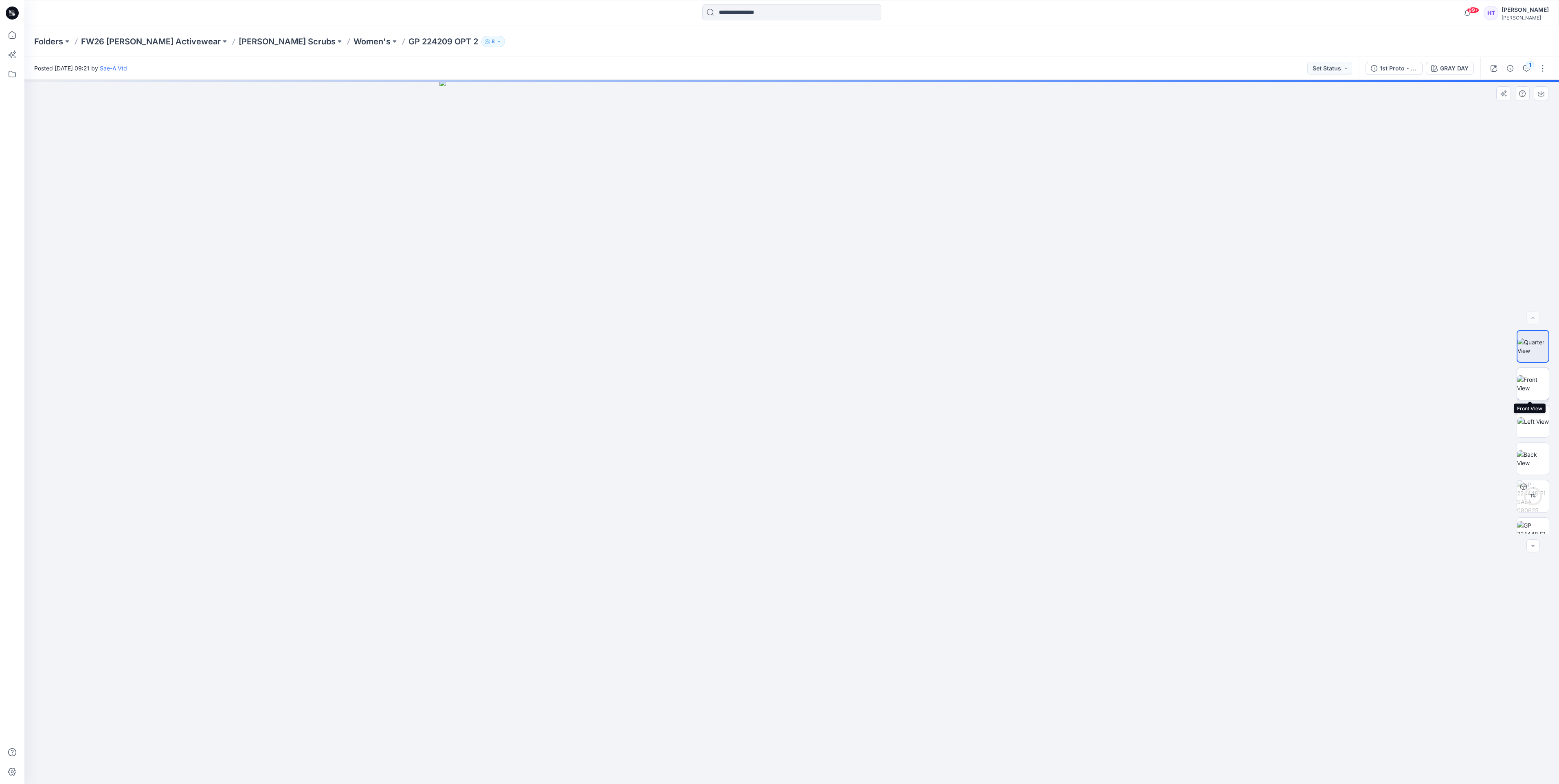
click at [1526, 382] on img at bounding box center [1533, 384] width 31 height 17
click at [1542, 89] on button "button" at bounding box center [1541, 94] width 15 height 15
click at [1532, 417] on img at bounding box center [1533, 422] width 31 height 8
click at [1542, 93] on icon "button" at bounding box center [1541, 93] width 7 height 7
click at [1534, 457] on img at bounding box center [1533, 459] width 31 height 17
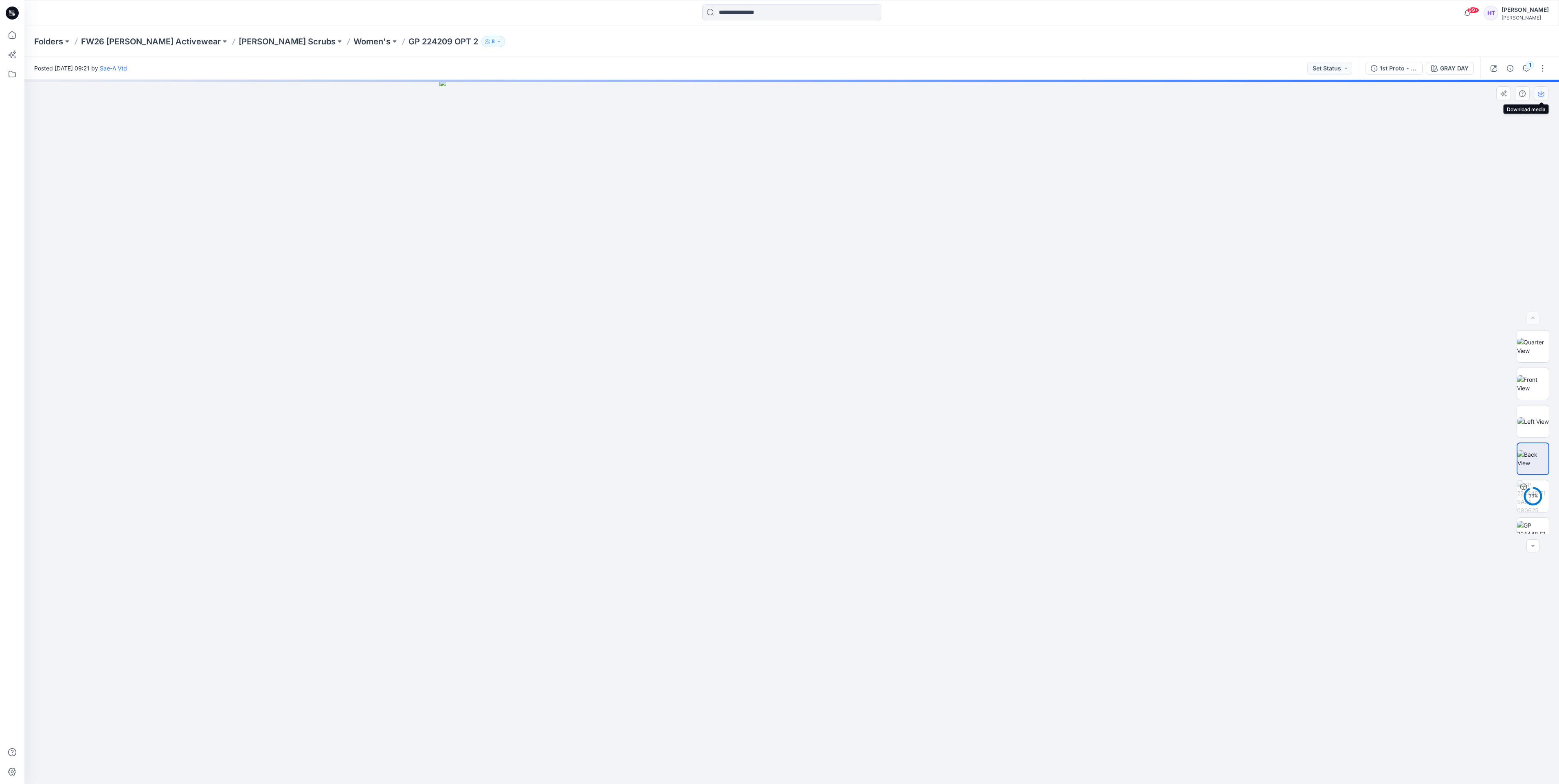
click at [1537, 96] on button "button" at bounding box center [1541, 94] width 15 height 15
